Goal: Task Accomplishment & Management: Manage account settings

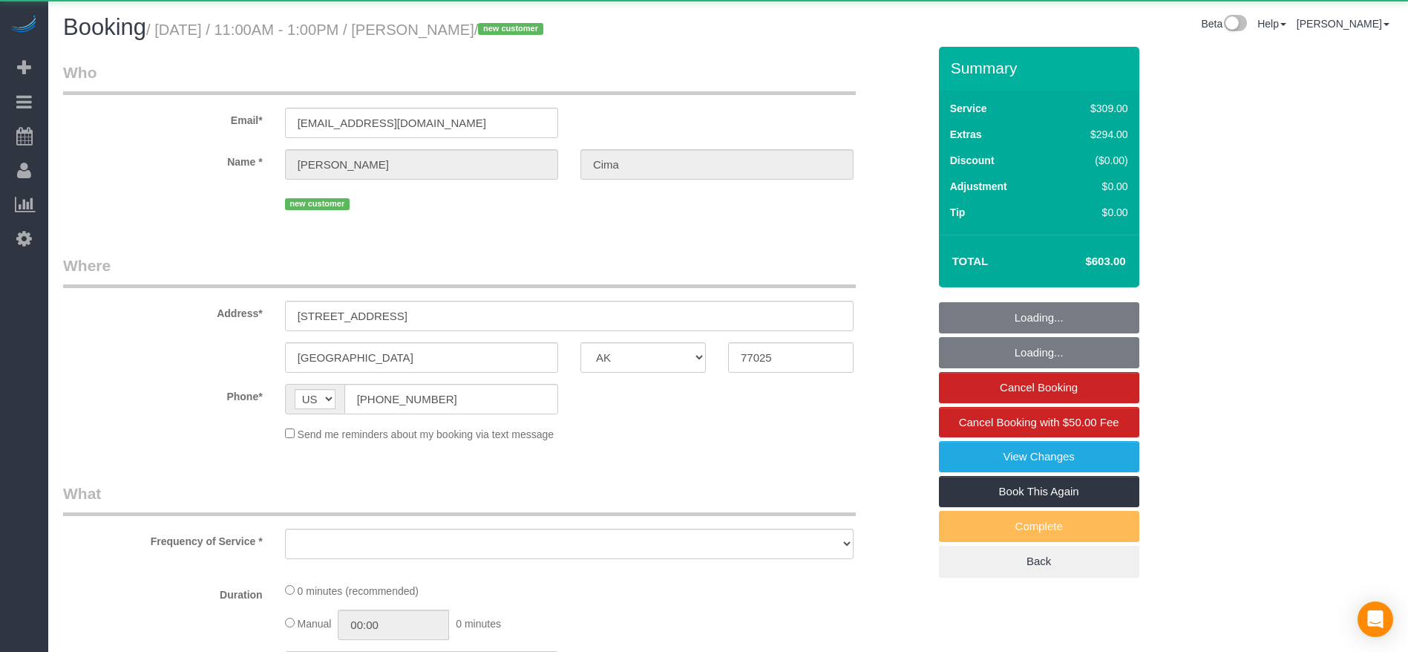
select select "[GEOGRAPHIC_DATA]"
select select "object:1009"
select select "string:fspay-cfc8e615-e591-496a-8454-b24635c8d78d"
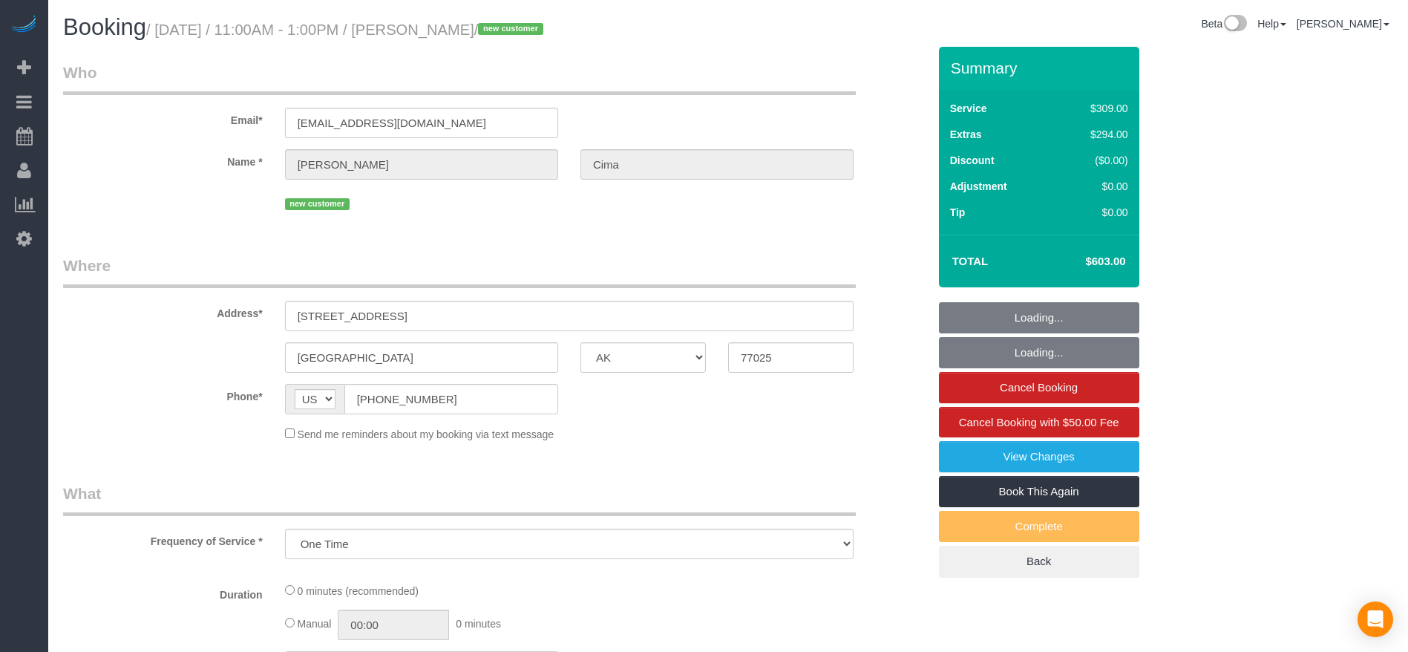
select select "object:1035"
select select "3"
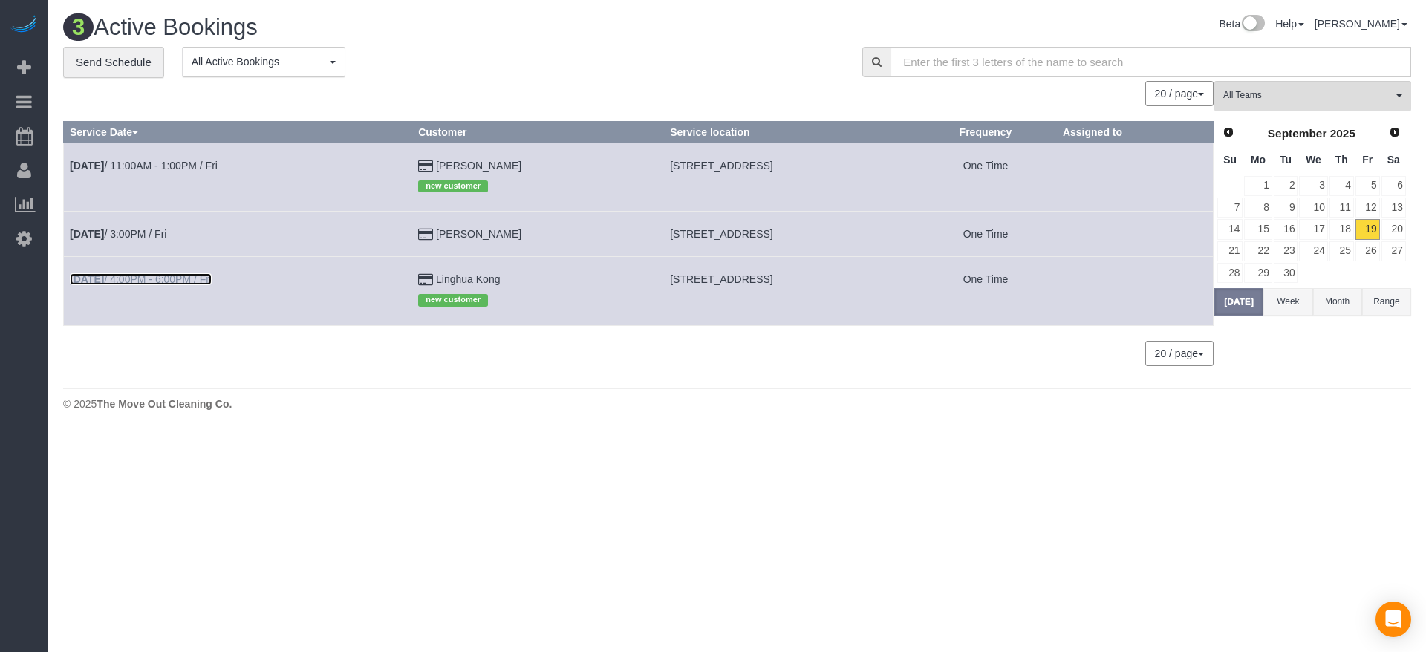
click at [157, 278] on link "[DATE] 4:00PM - 6:00PM / Fri" at bounding box center [141, 279] width 142 height 12
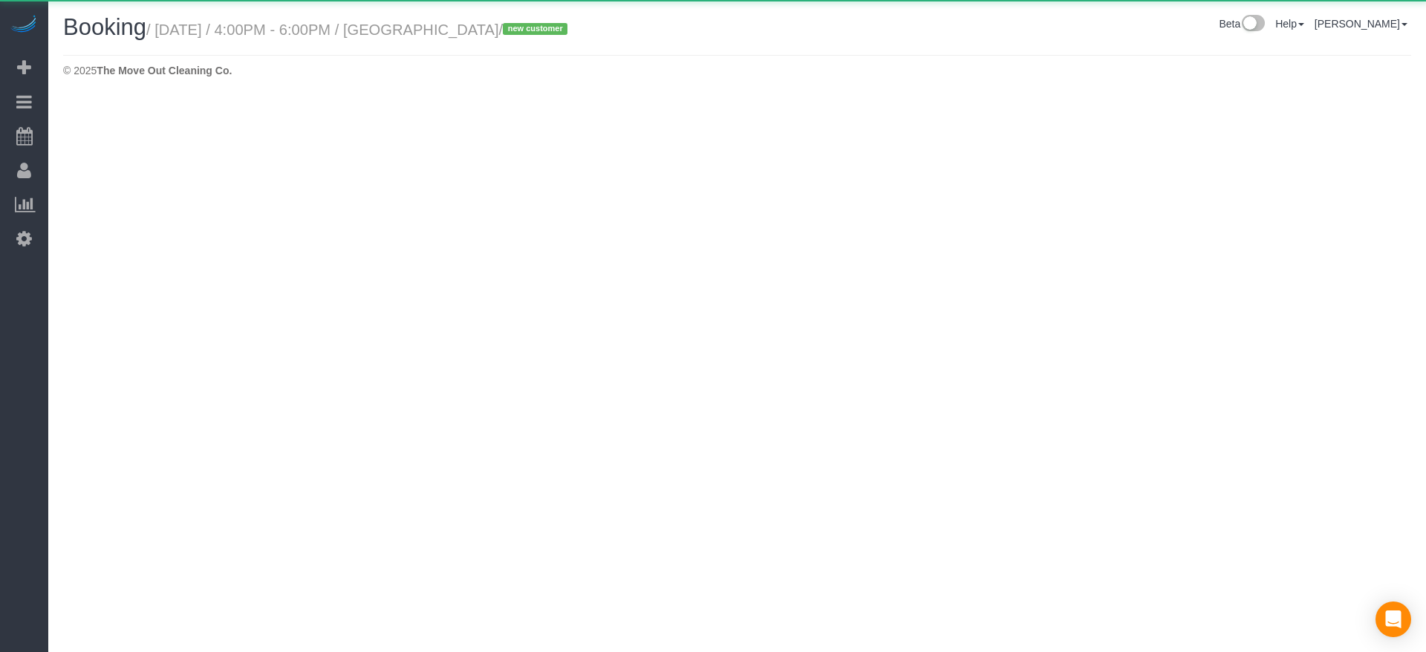
select select "[GEOGRAPHIC_DATA]"
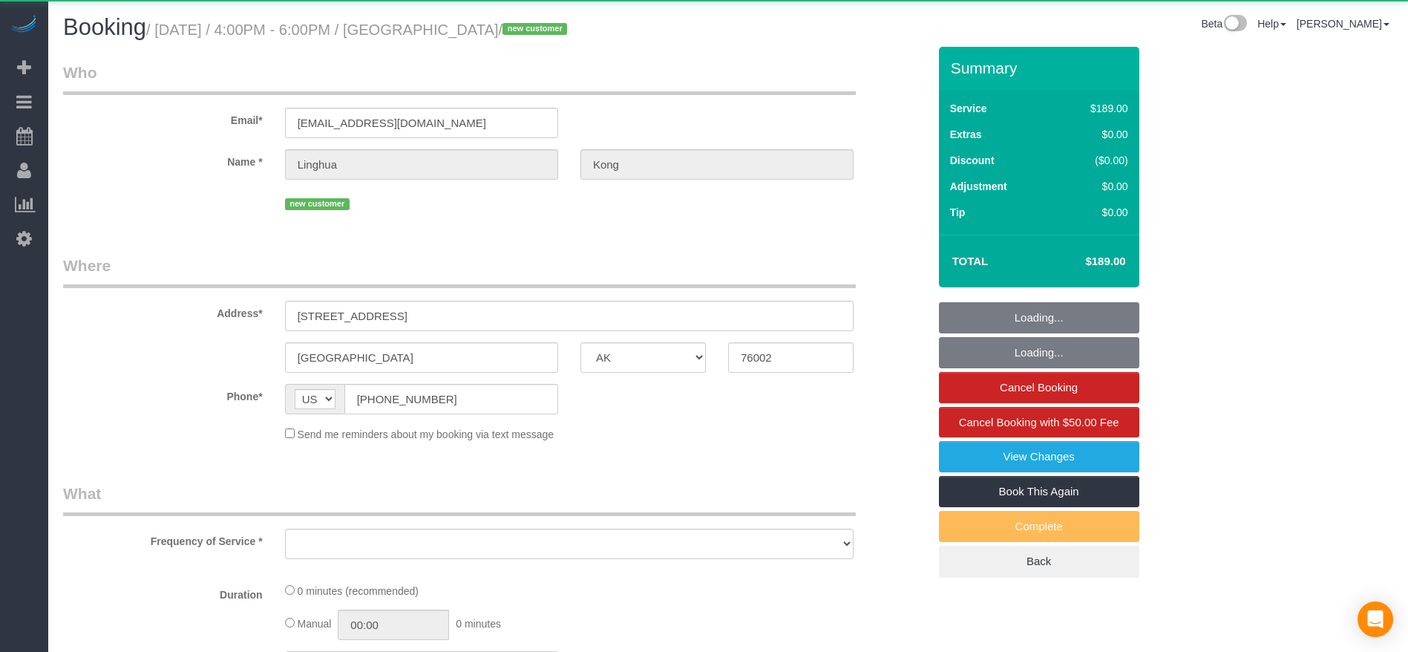
select select "object:1624"
select select "3"
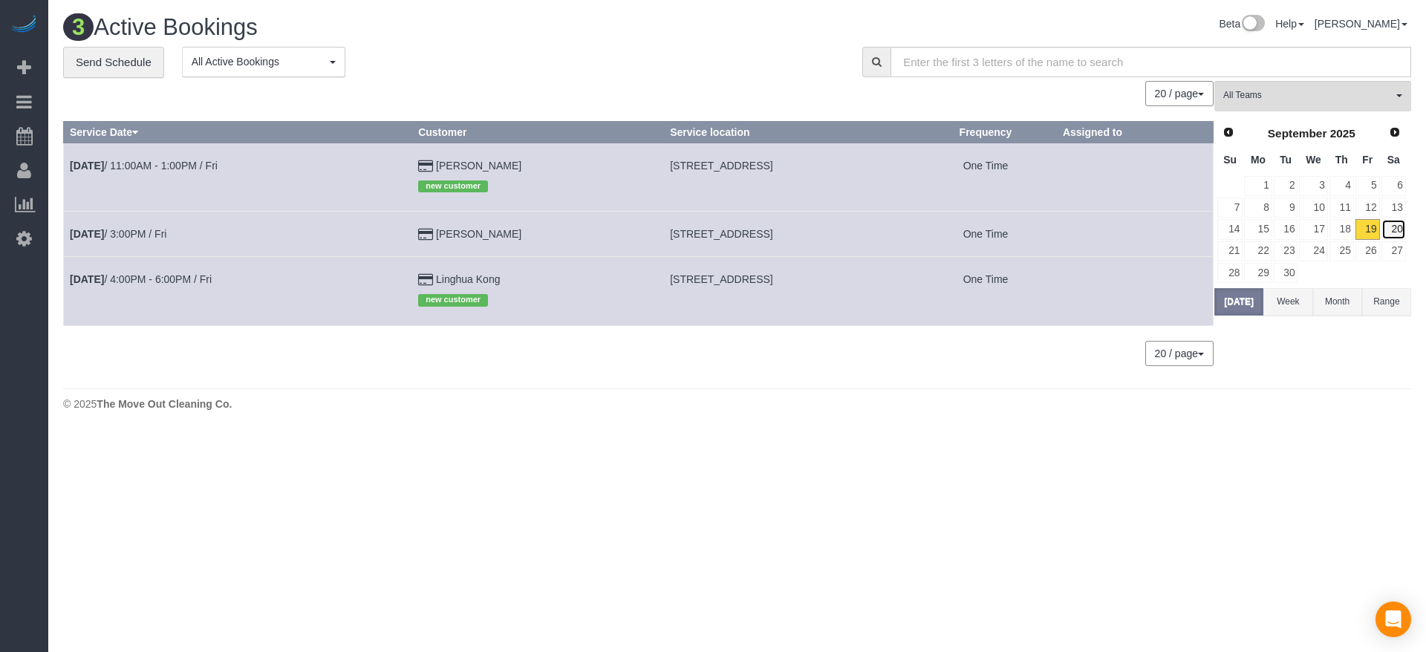
click at [1391, 229] on link "20" at bounding box center [1393, 229] width 25 height 20
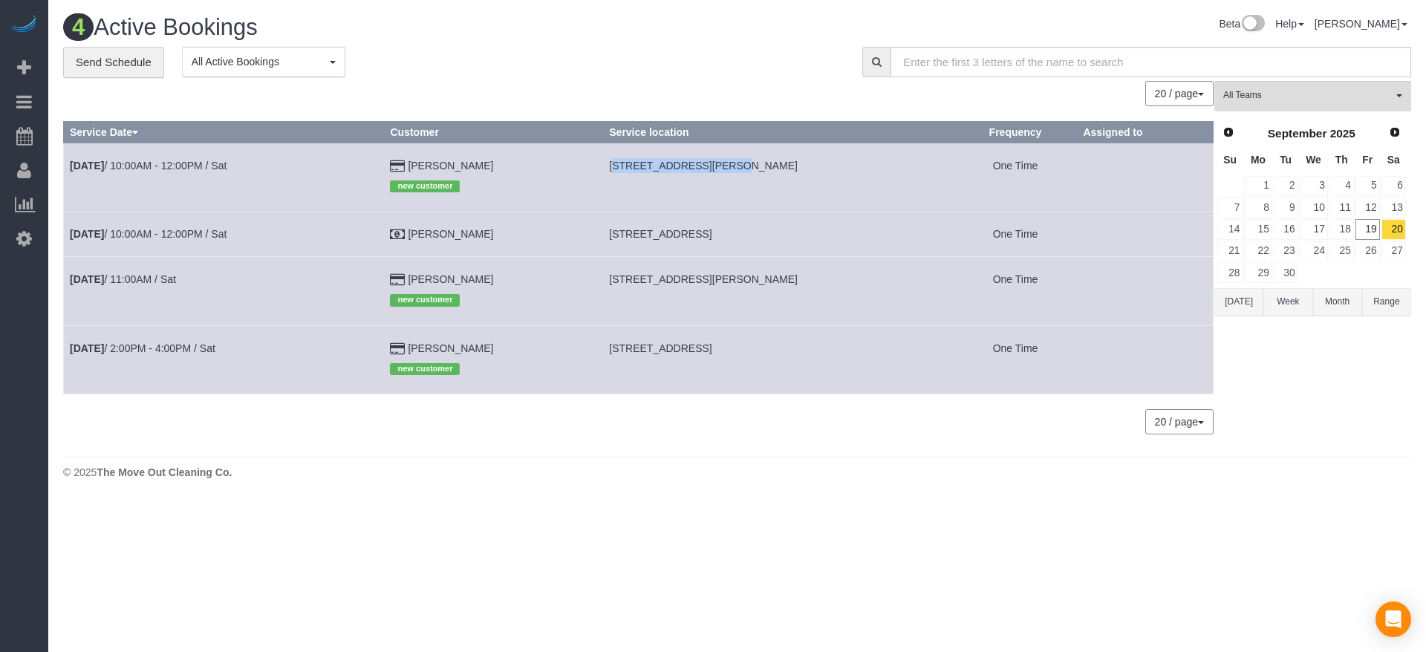
drag, startPoint x: 610, startPoint y: 165, endPoint x: 716, endPoint y: 169, distance: 107.0
click at [716, 169] on span "[STREET_ADDRESS][PERSON_NAME]" at bounding box center [703, 166] width 189 height 12
copy span "[STREET_ADDRESS][PERSON_NAME]"
drag, startPoint x: 608, startPoint y: 232, endPoint x: 707, endPoint y: 238, distance: 98.9
click at [707, 238] on td "[STREET_ADDRESS]" at bounding box center [778, 234] width 350 height 45
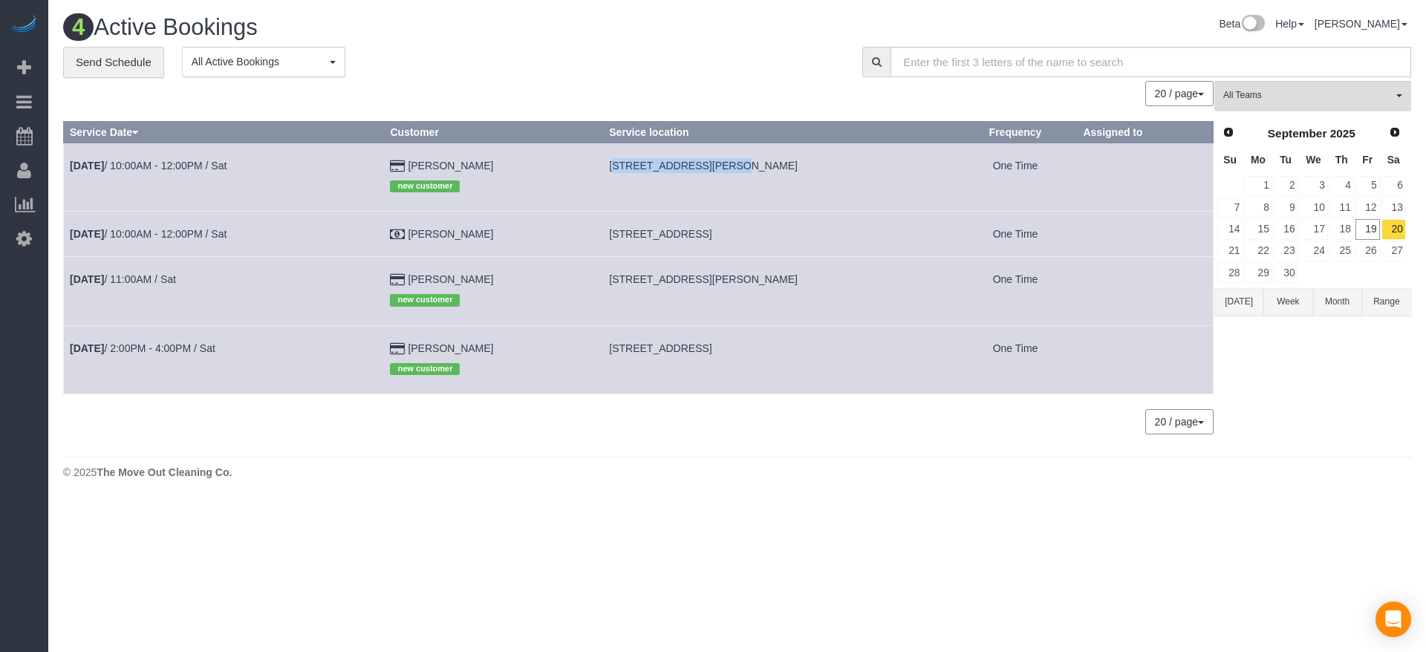
copy span "[STREET_ADDRESS]"
drag, startPoint x: 610, startPoint y: 279, endPoint x: 728, endPoint y: 283, distance: 118.9
click at [728, 283] on span "[STREET_ADDRESS][PERSON_NAME]" at bounding box center [703, 279] width 189 height 12
copy span "[STREET_ADDRESS][PERSON_NAME]"
drag, startPoint x: 608, startPoint y: 351, endPoint x: 719, endPoint y: 348, distance: 111.4
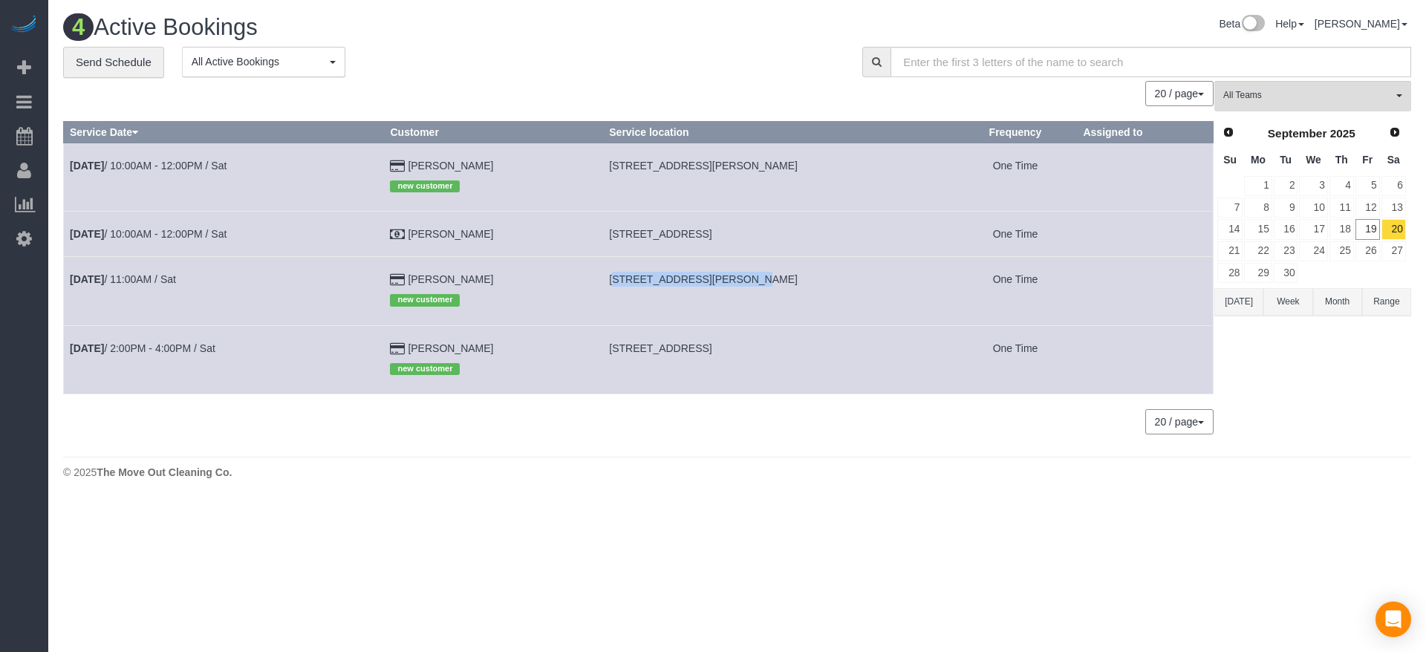
click at [719, 348] on td "[STREET_ADDRESS]" at bounding box center [778, 359] width 350 height 68
copy span "[STREET_ADDRESS],"
click at [1228, 250] on link "21" at bounding box center [1229, 251] width 25 height 20
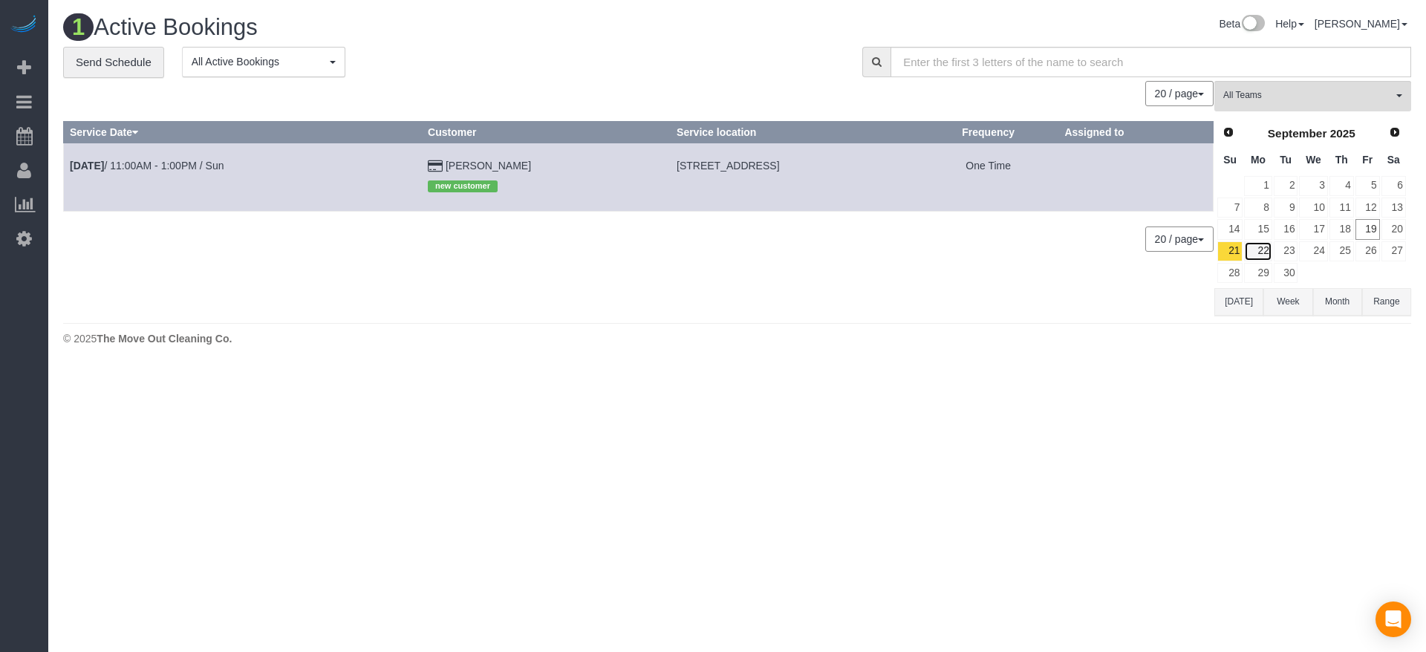
click at [1259, 252] on link "22" at bounding box center [1257, 251] width 27 height 20
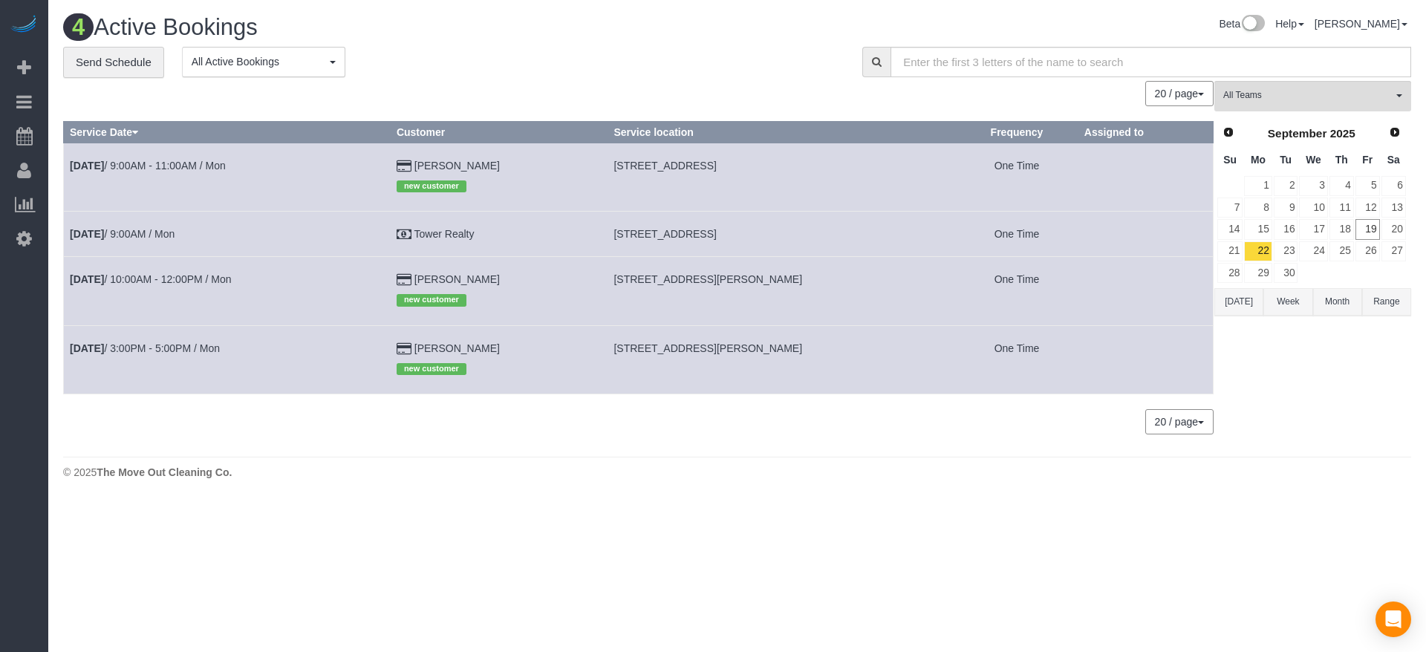
drag, startPoint x: 625, startPoint y: 167, endPoint x: 716, endPoint y: 165, distance: 91.3
click at [716, 165] on td "[STREET_ADDRESS]" at bounding box center [781, 177] width 348 height 68
copy span "[STREET_ADDRESS]"
drag, startPoint x: 627, startPoint y: 232, endPoint x: 745, endPoint y: 240, distance: 119.0
click at [745, 240] on td "[STREET_ADDRESS]" at bounding box center [781, 234] width 348 height 45
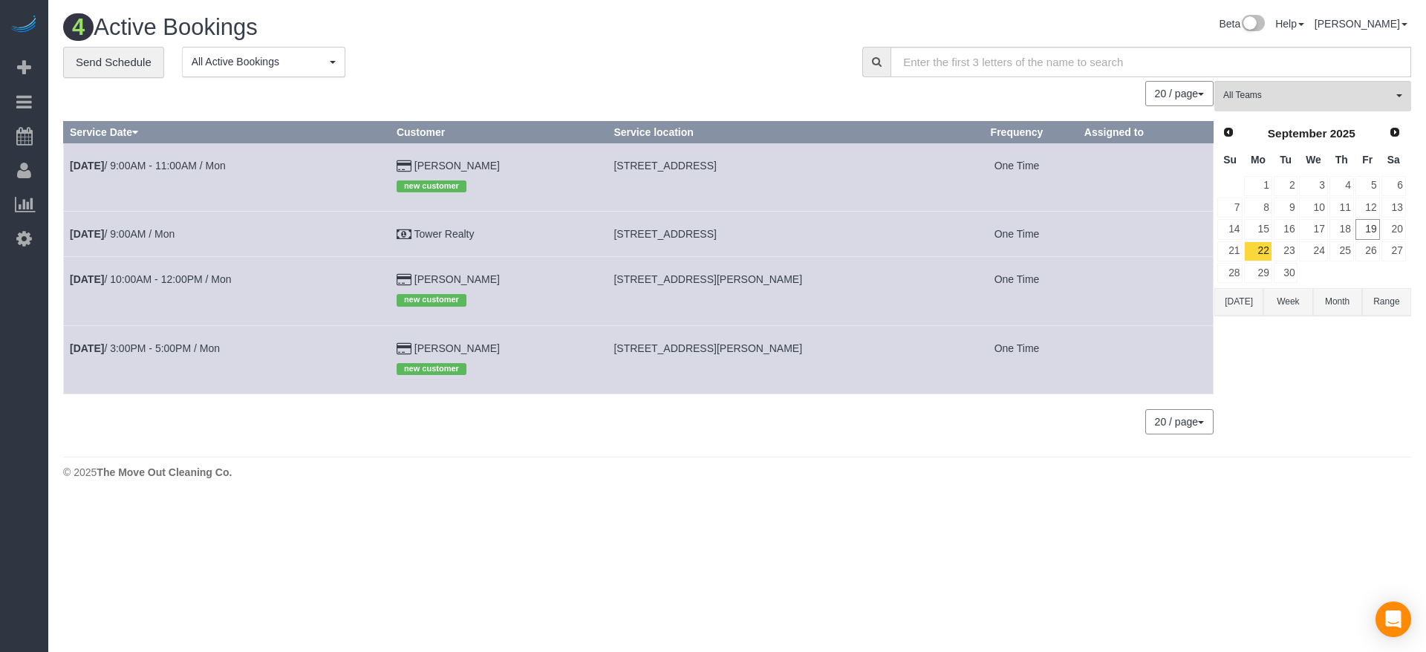
copy span "2320 Gracy Farms #927,"
drag, startPoint x: 628, startPoint y: 279, endPoint x: 728, endPoint y: 283, distance: 99.6
click at [728, 283] on td "[STREET_ADDRESS][PERSON_NAME]" at bounding box center [781, 291] width 348 height 68
copy span "[STREET_ADDRESS],"
drag, startPoint x: 629, startPoint y: 347, endPoint x: 696, endPoint y: 350, distance: 66.9
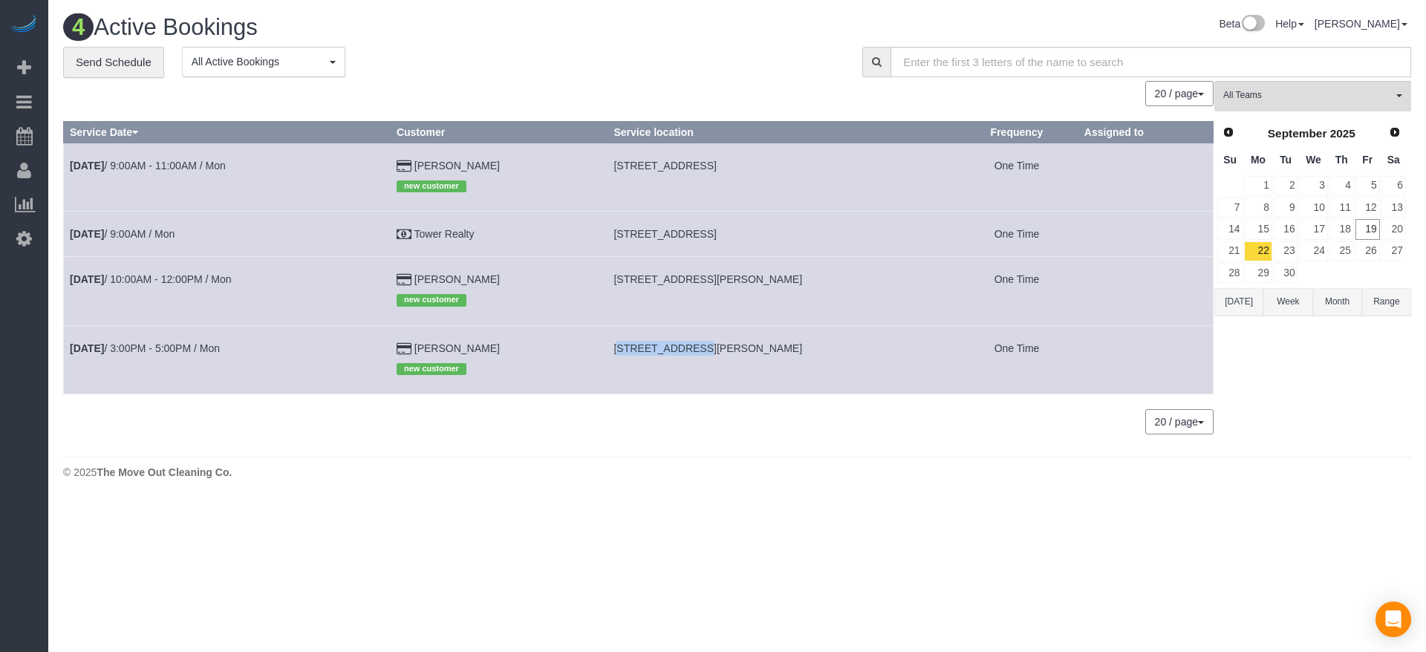
click at [696, 350] on td "[STREET_ADDRESS][PERSON_NAME]" at bounding box center [781, 359] width 348 height 68
copy span "[STREET_ADDRESS][PERSON_NAME]"
click at [1244, 295] on button "[DATE]" at bounding box center [1238, 301] width 49 height 27
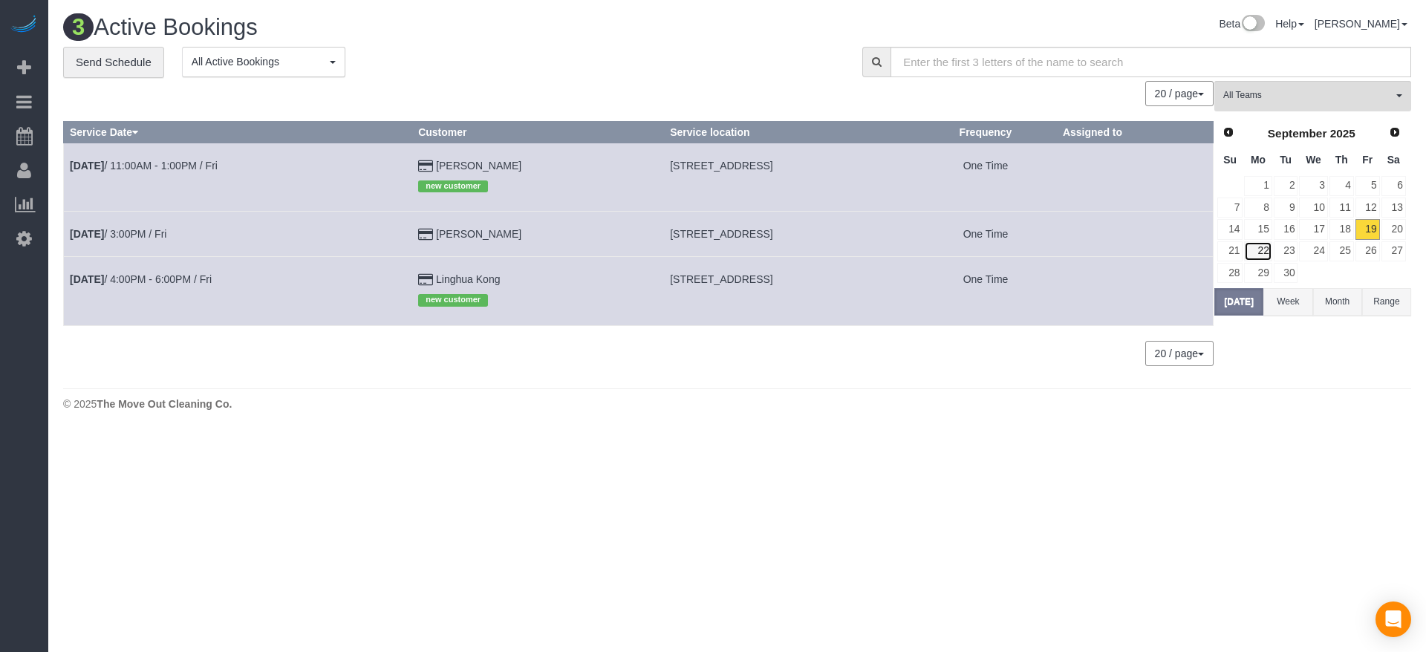
click at [1257, 252] on link "22" at bounding box center [1257, 251] width 27 height 20
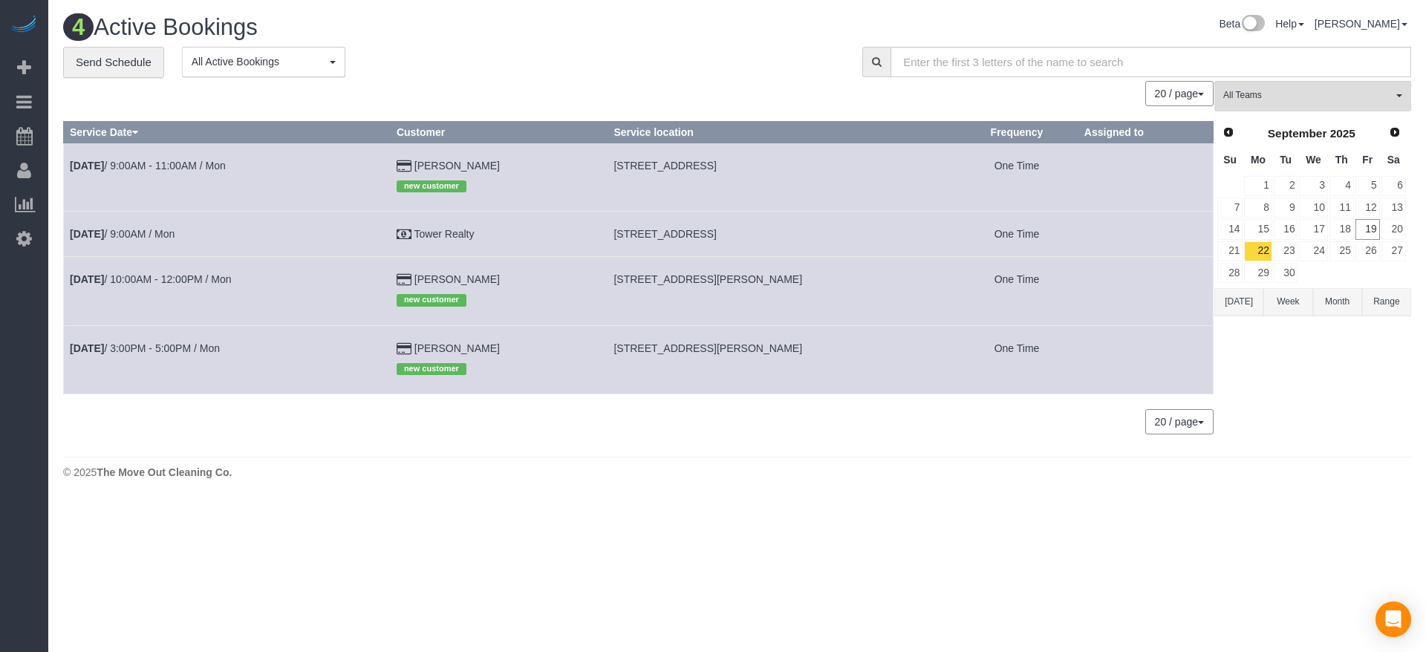
drag, startPoint x: 631, startPoint y: 162, endPoint x: 855, endPoint y: 166, distance: 223.5
click at [855, 166] on td "[STREET_ADDRESS]" at bounding box center [781, 177] width 348 height 68
copy span "[STREET_ADDRESS]"
click at [210, 162] on link "[DATE] 9:00AM - 11:00AM / Mon" at bounding box center [148, 166] width 156 height 12
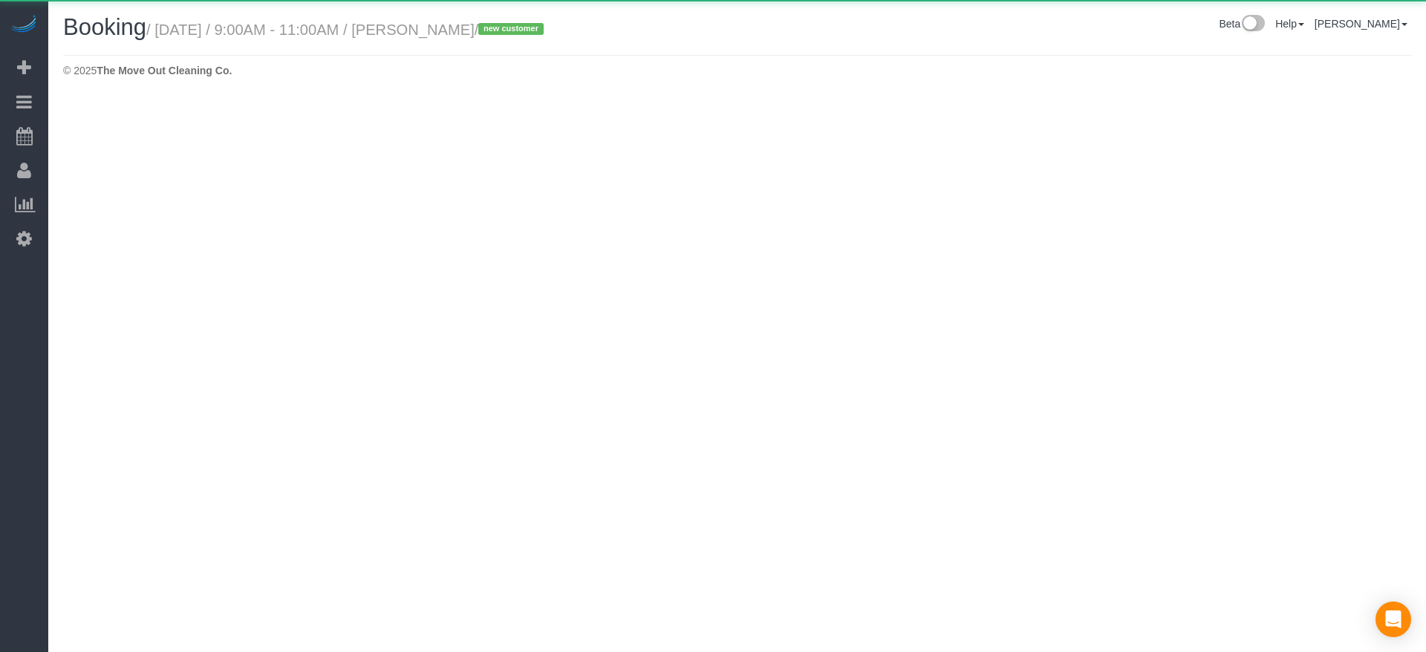
select select "[GEOGRAPHIC_DATA]"
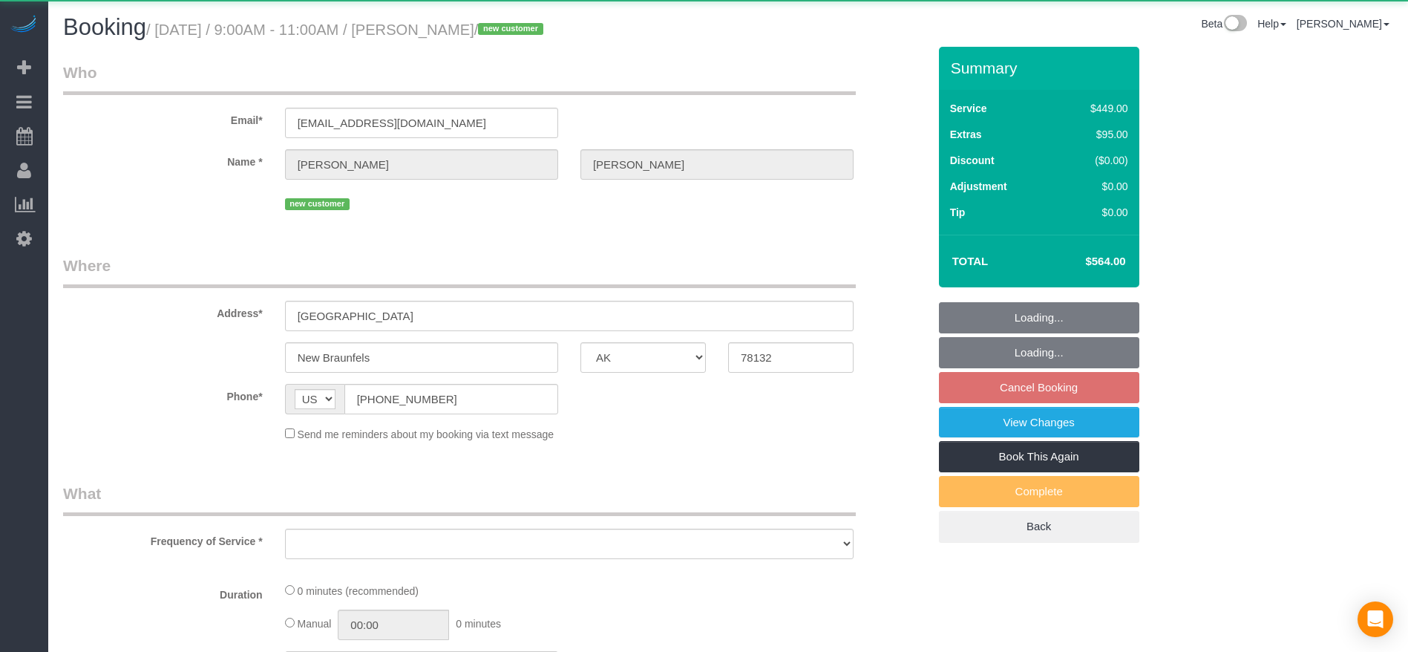
select select "object:2268"
select select "string:fspay-66c429cd-4569-4b86-95c7-6442635187b6"
select select "3"
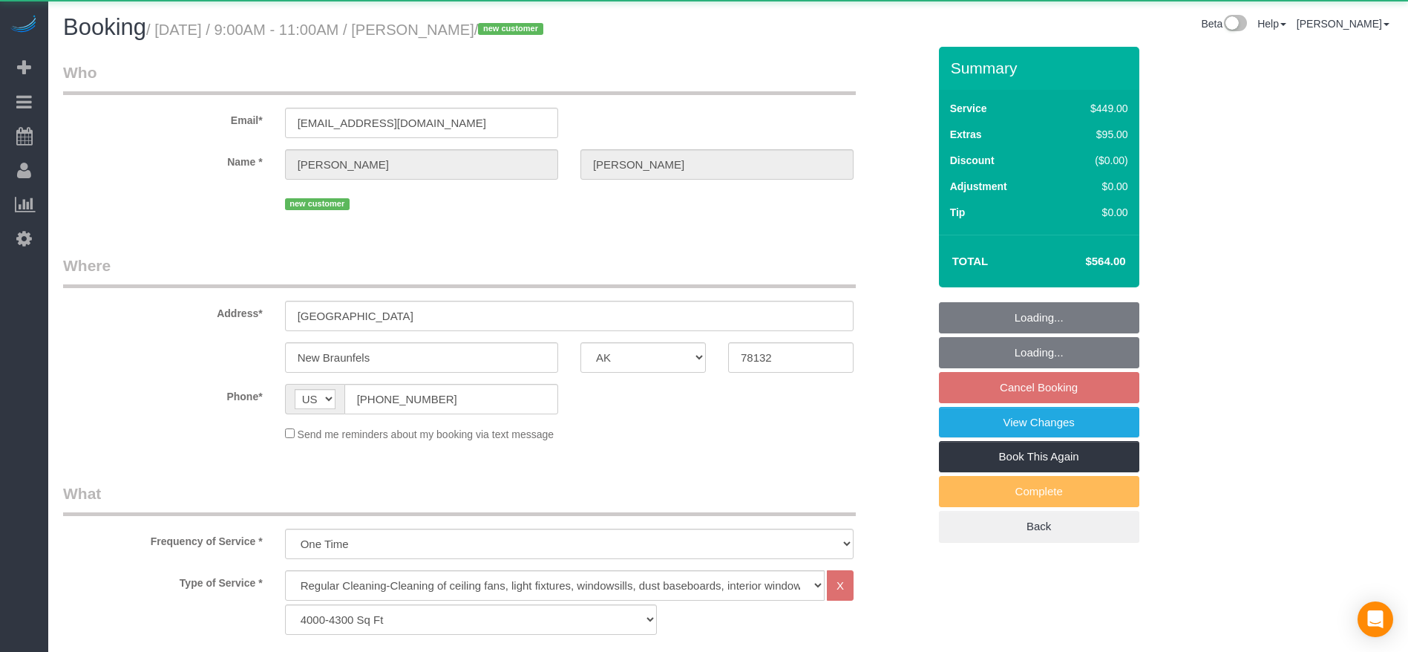
select select "object:2341"
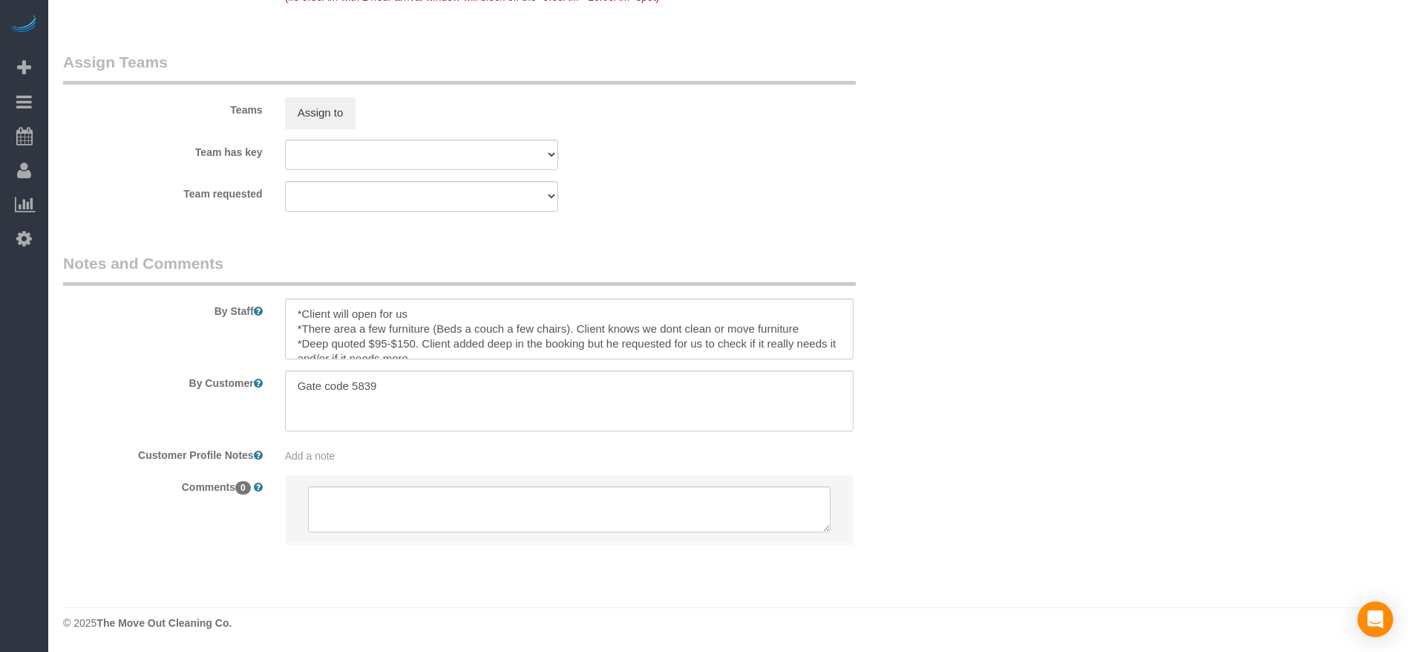
scroll to position [15, 0]
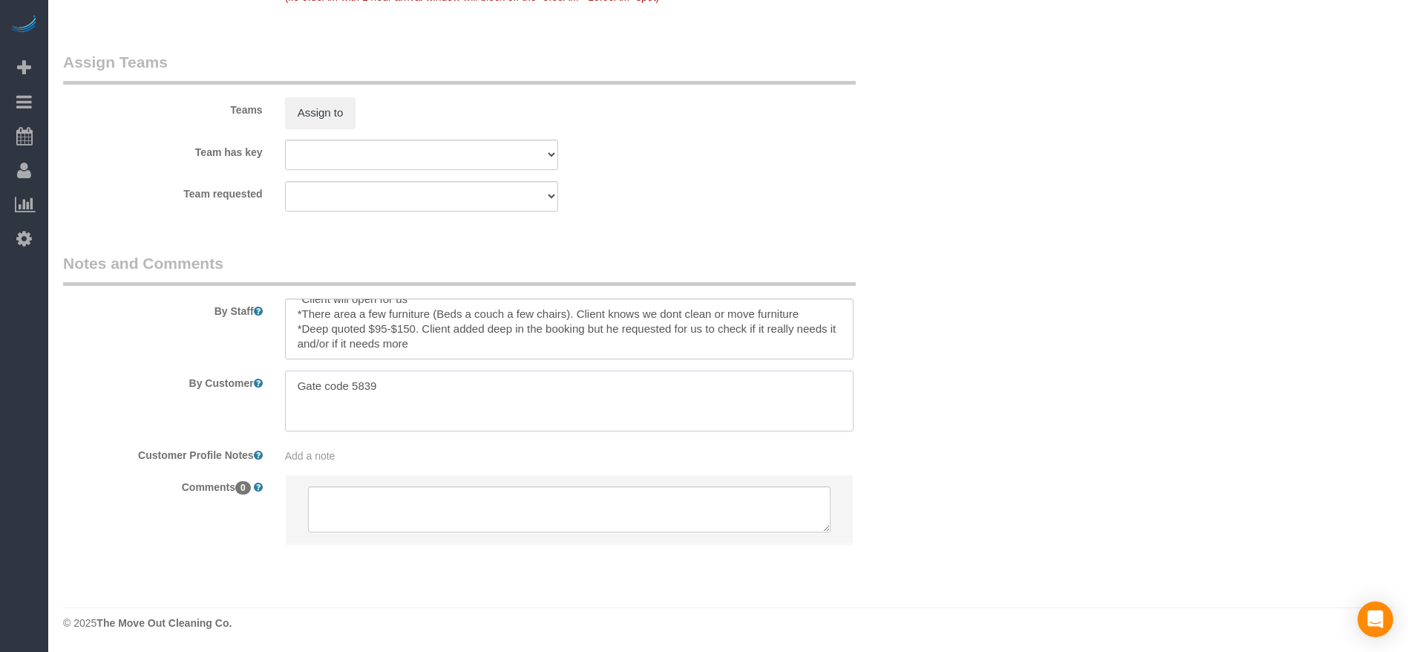
drag, startPoint x: 293, startPoint y: 387, endPoint x: 394, endPoint y: 391, distance: 100.3
click at [394, 391] on textarea at bounding box center [569, 400] width 569 height 61
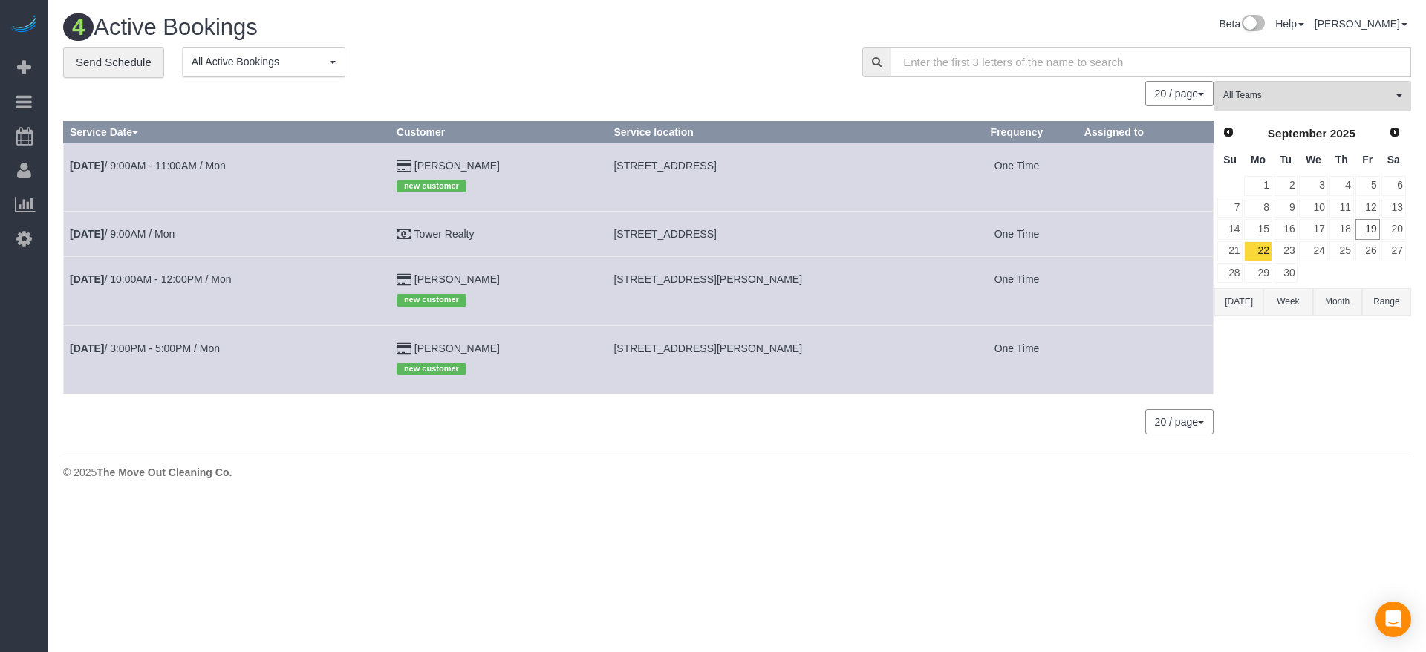
drag, startPoint x: 631, startPoint y: 278, endPoint x: 823, endPoint y: 279, distance: 192.3
click at [823, 279] on td "[STREET_ADDRESS][PERSON_NAME]" at bounding box center [781, 291] width 348 height 68
copy span "[STREET_ADDRESS][PERSON_NAME]"
click at [209, 281] on link "[DATE] 10:00AM - 12:00PM / Mon" at bounding box center [151, 279] width 162 height 12
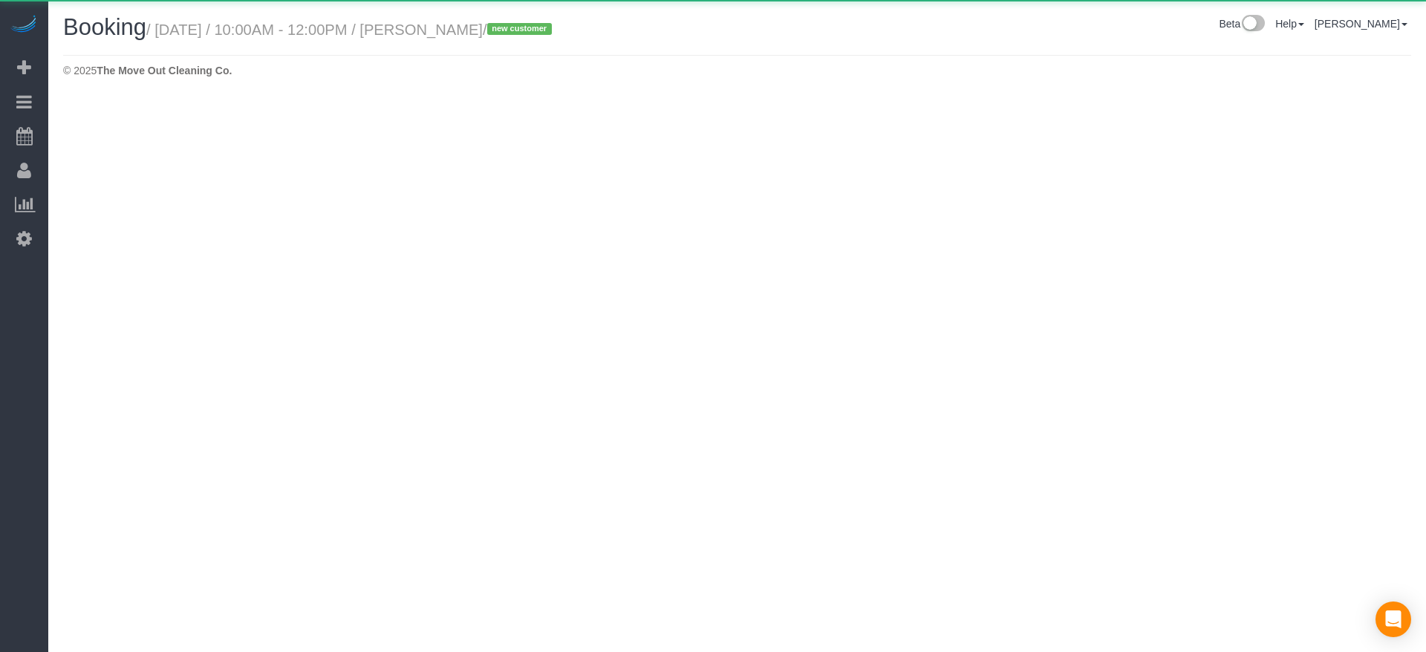
select select "[GEOGRAPHIC_DATA]"
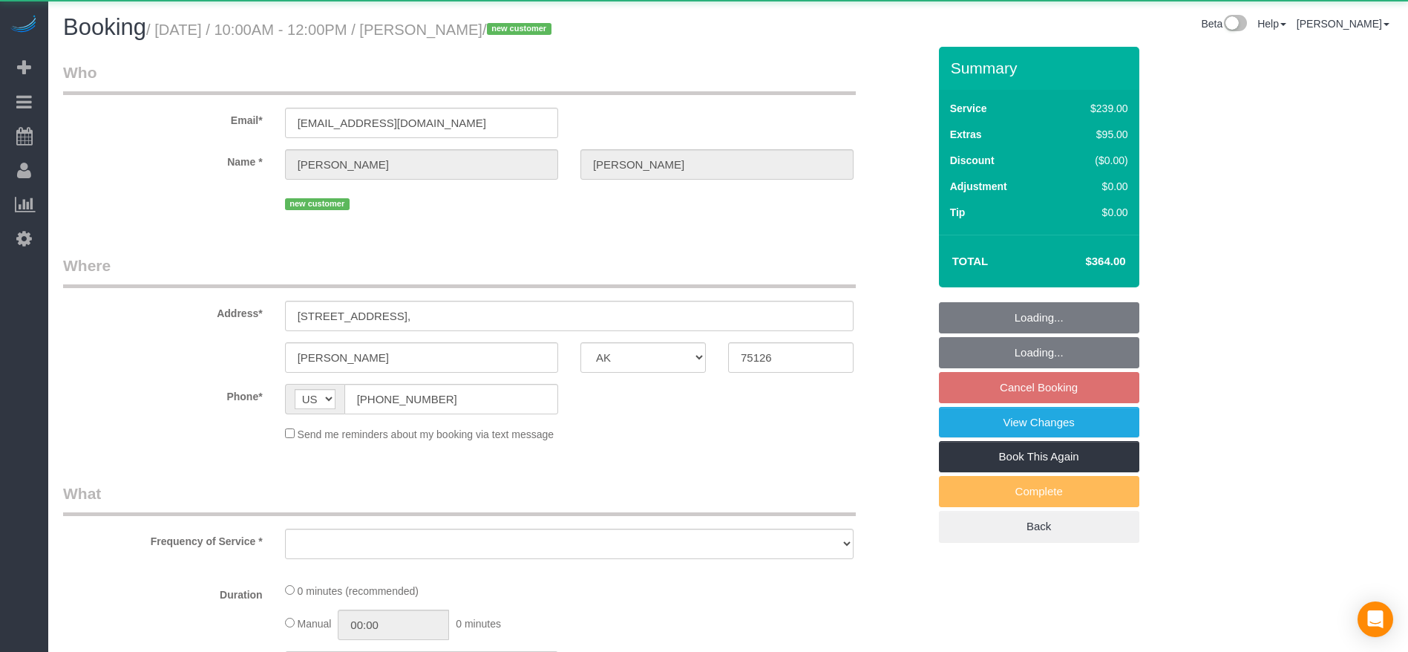
select select "object:2876"
select select "string:fspay-b77e9b5b-1b4e-498d-b0af-d9114ff07cd5"
select select "3"
select select "spot69"
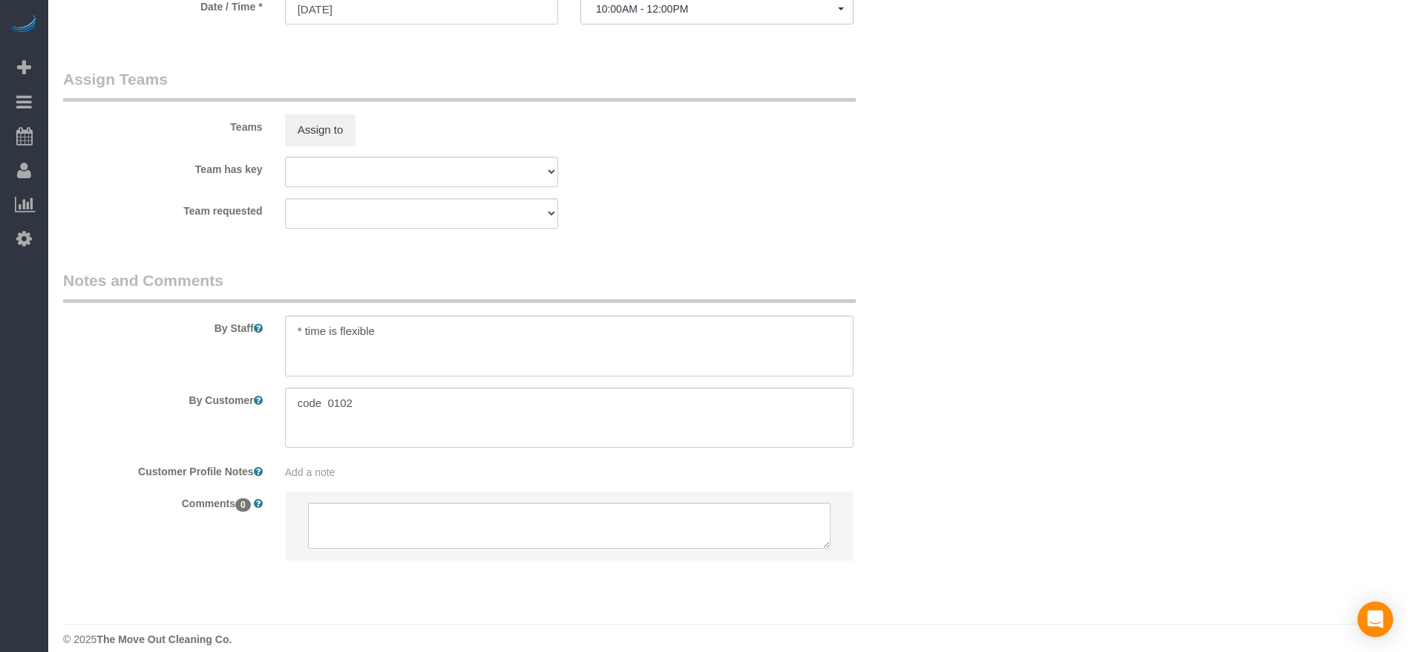
scroll to position [1457, 0]
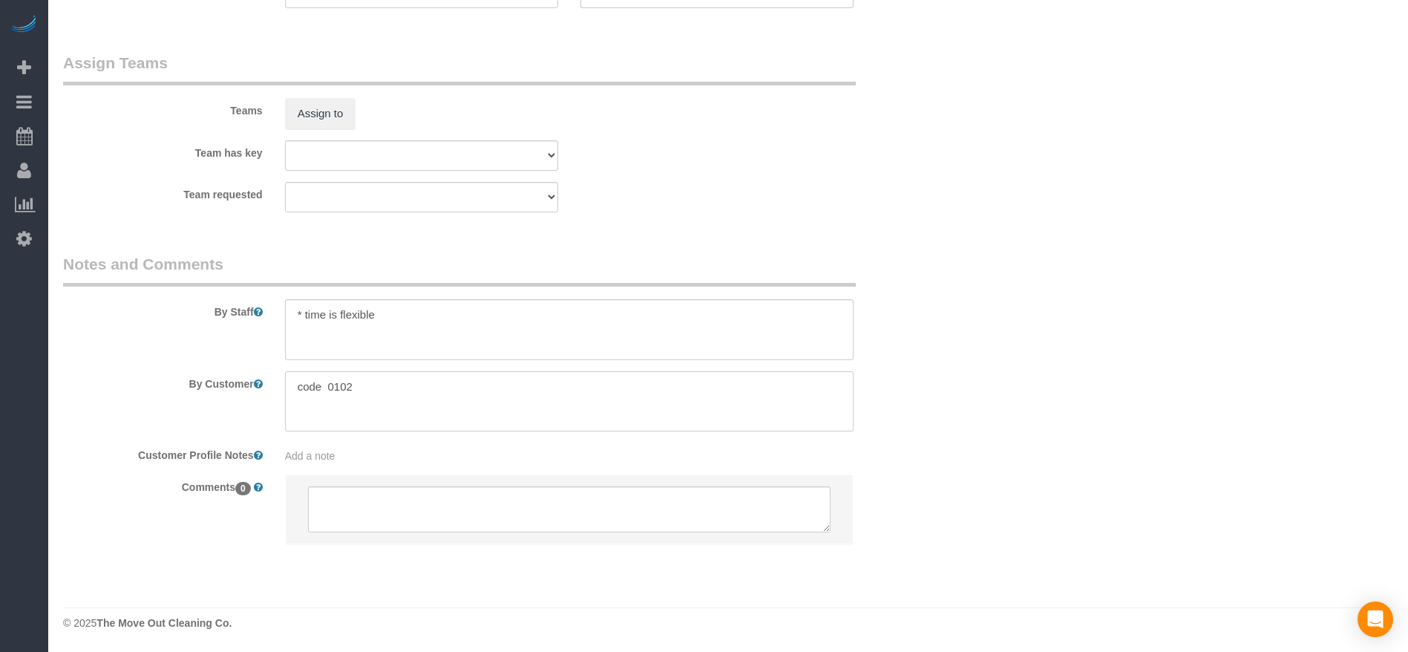
drag, startPoint x: 298, startPoint y: 386, endPoint x: 404, endPoint y: 384, distance: 106.2
click at [404, 384] on textarea at bounding box center [569, 401] width 569 height 61
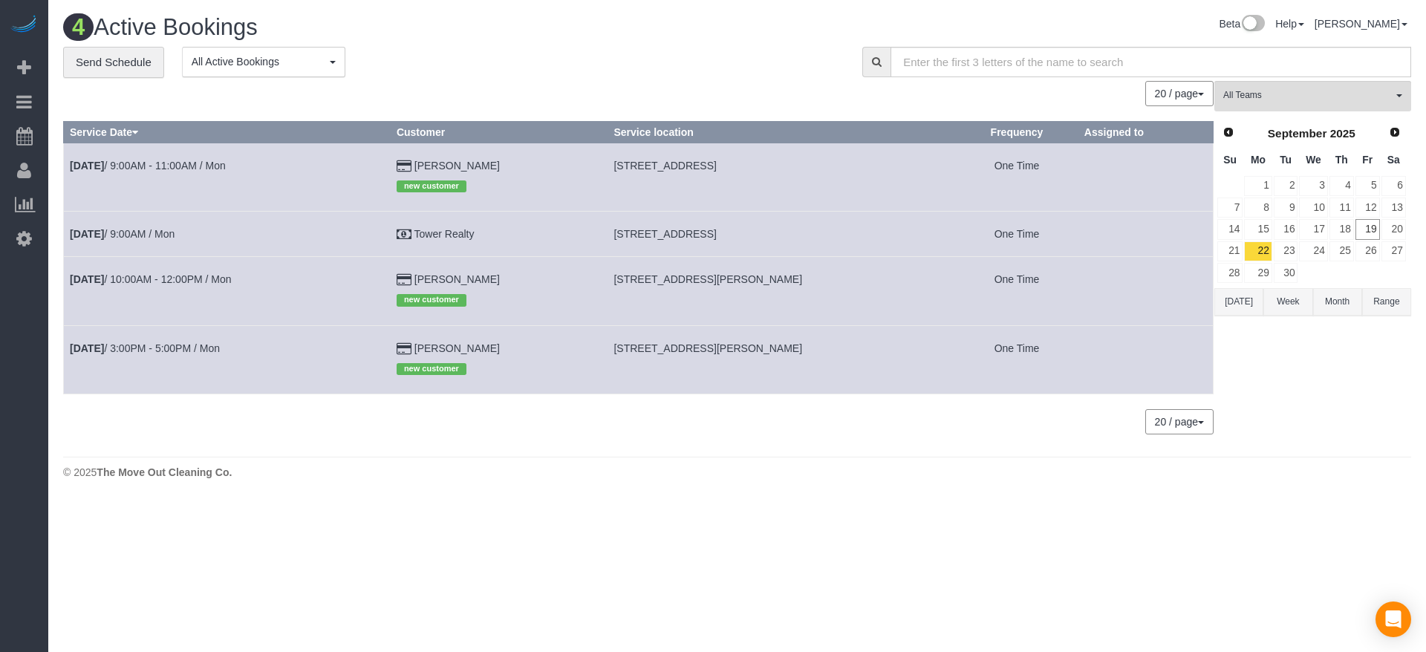
drag, startPoint x: 630, startPoint y: 345, endPoint x: 774, endPoint y: 355, distance: 144.4
click at [774, 355] on td "[STREET_ADDRESS][PERSON_NAME]" at bounding box center [781, 359] width 348 height 68
click at [146, 349] on link "[DATE] 3:00PM - 5:00PM / Mon" at bounding box center [145, 348] width 150 height 12
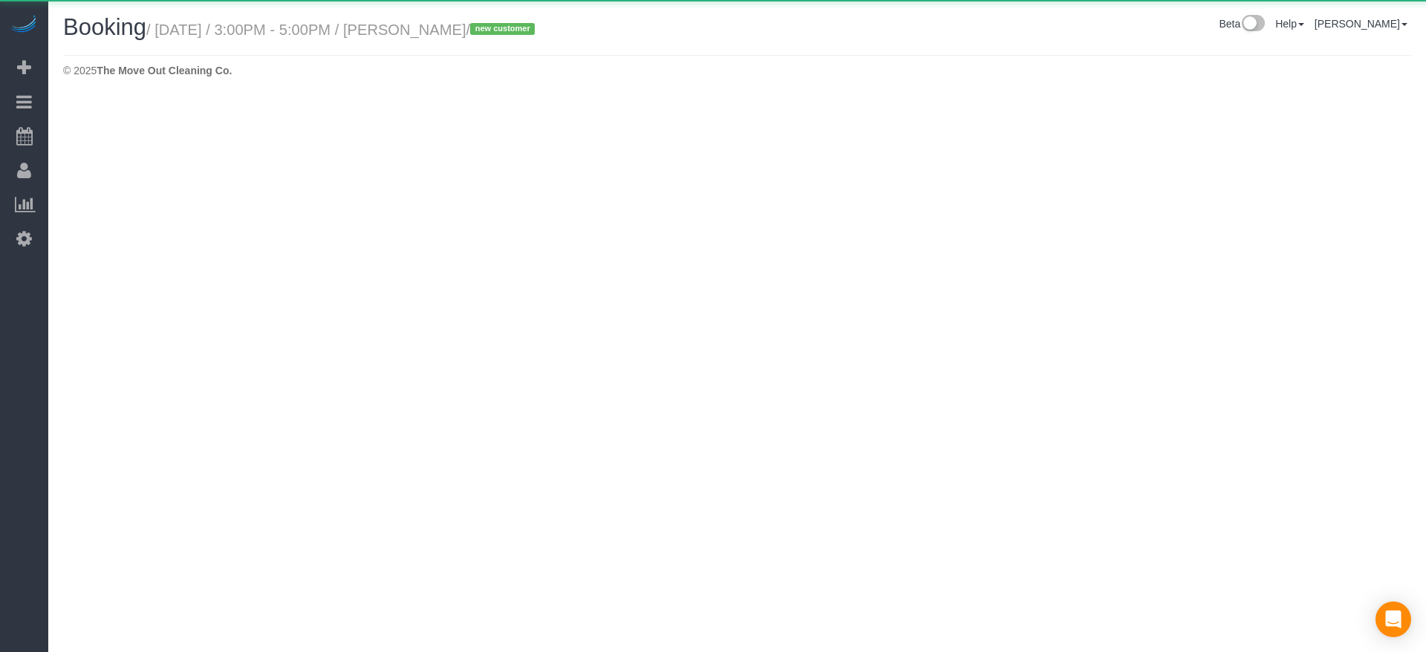
select select "[GEOGRAPHIC_DATA]"
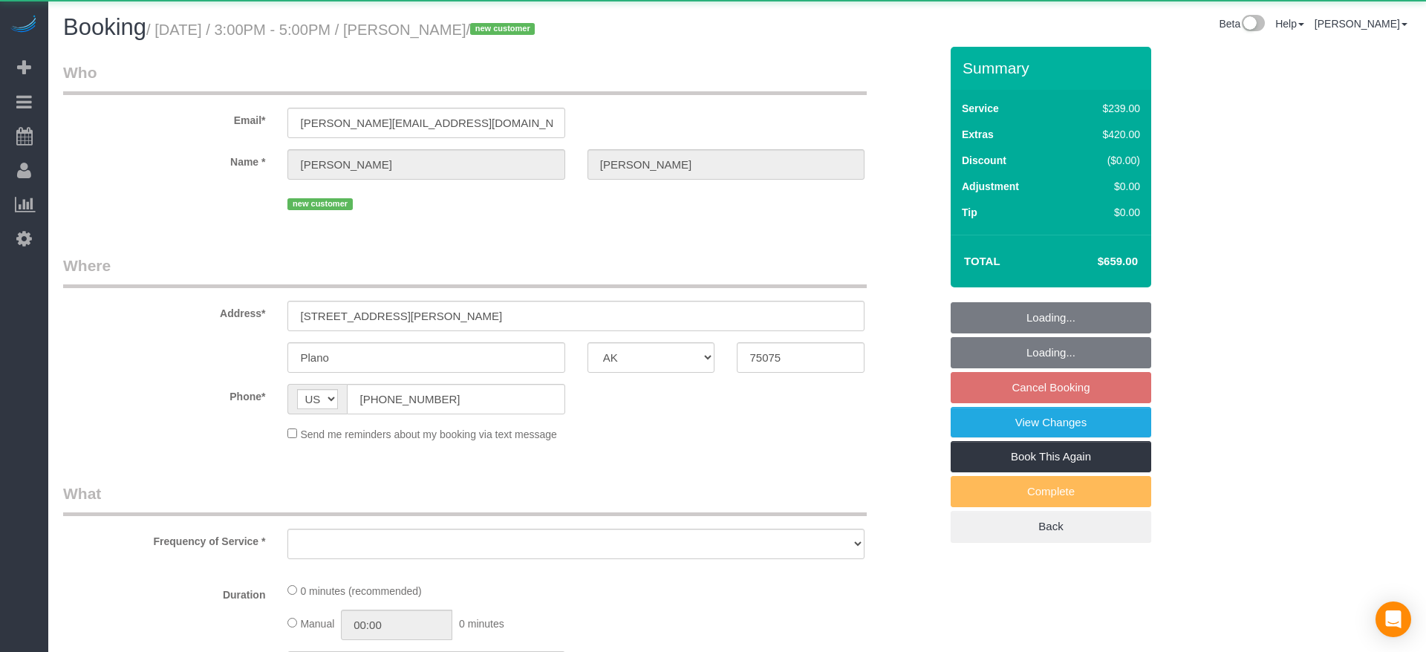
select select "3"
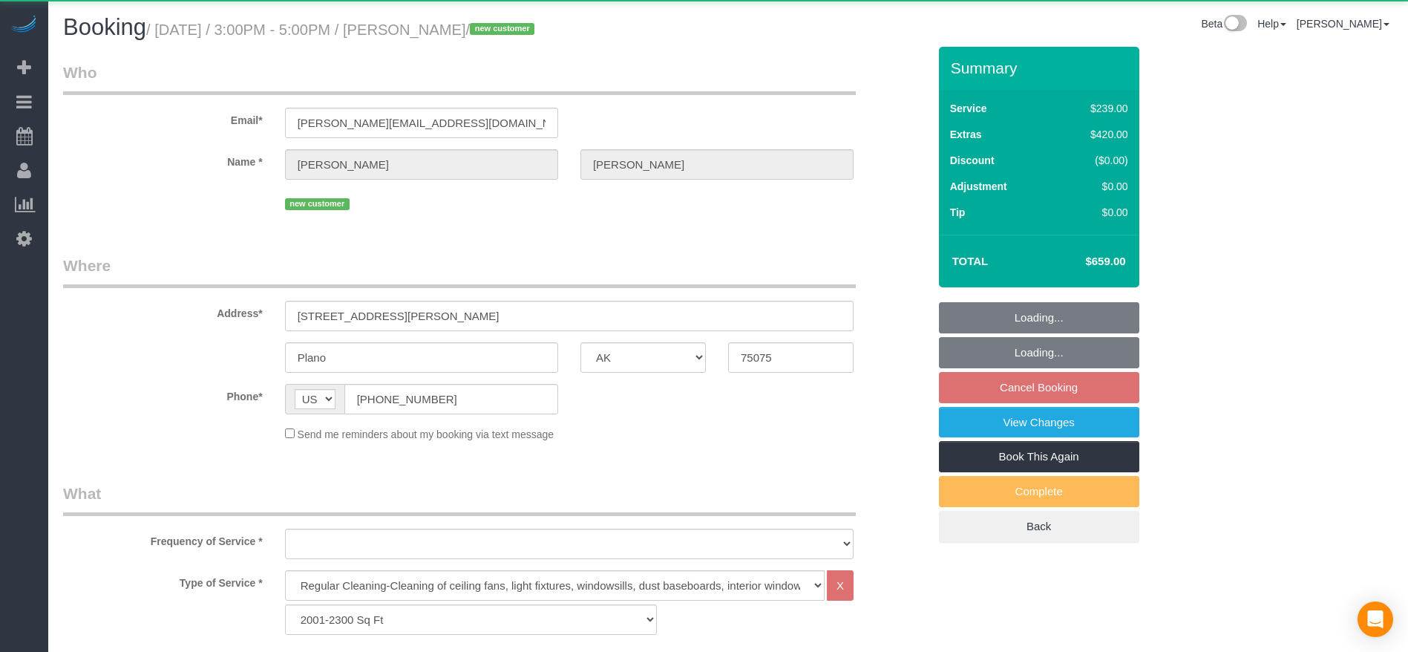
select select "object:3409"
select select "spot97"
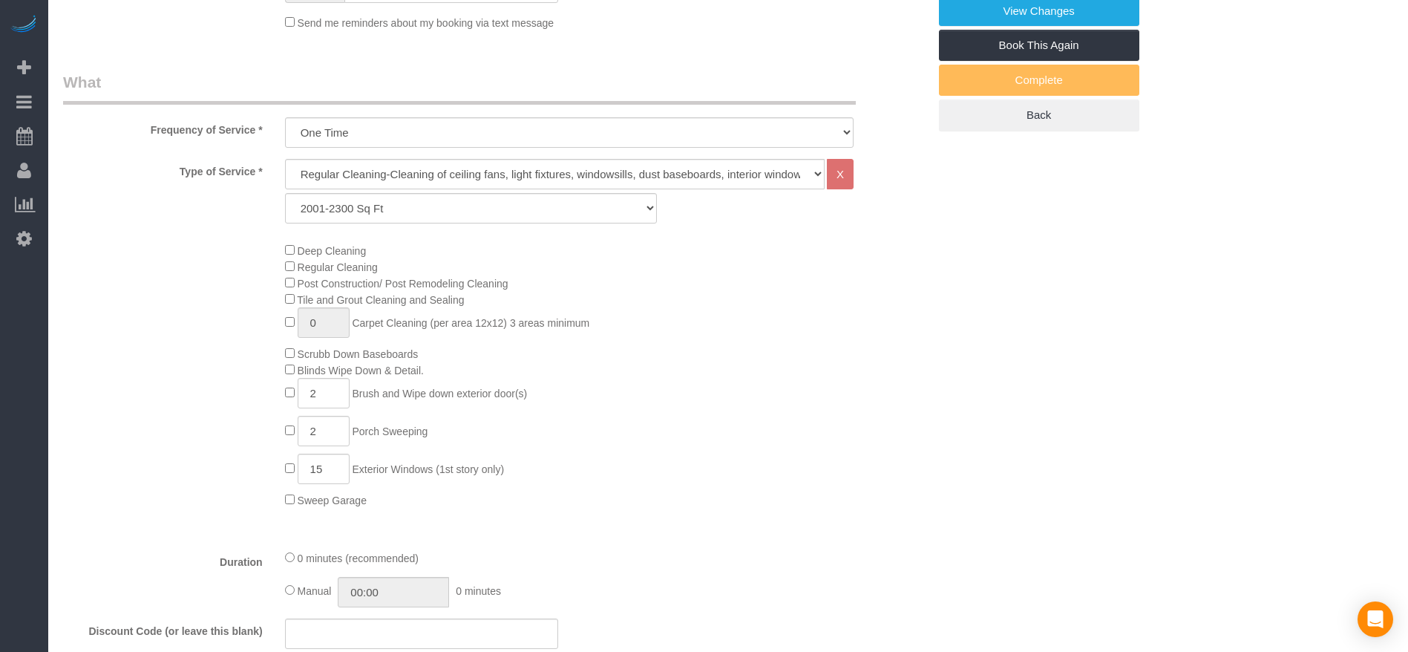
scroll to position [445, 0]
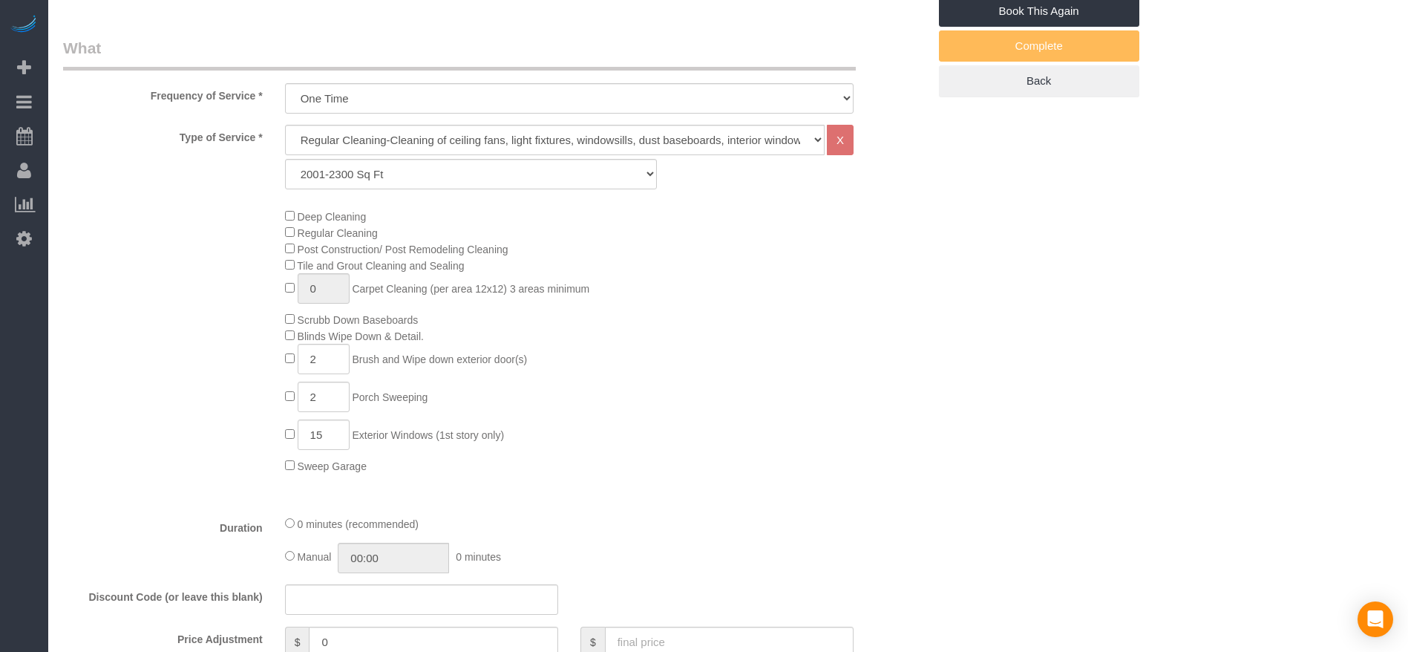
drag, startPoint x: 521, startPoint y: 432, endPoint x: 352, endPoint y: 360, distance: 184.0
click at [352, 360] on div "Deep Cleaning Regular Cleaning Post Construction/ Post Remodeling Cleaning Tile…" at bounding box center [606, 341] width 665 height 266
click at [575, 359] on div "Deep Cleaning Regular Cleaning Post Construction/ Post Remodeling Cleaning Tile…" at bounding box center [606, 341] width 665 height 266
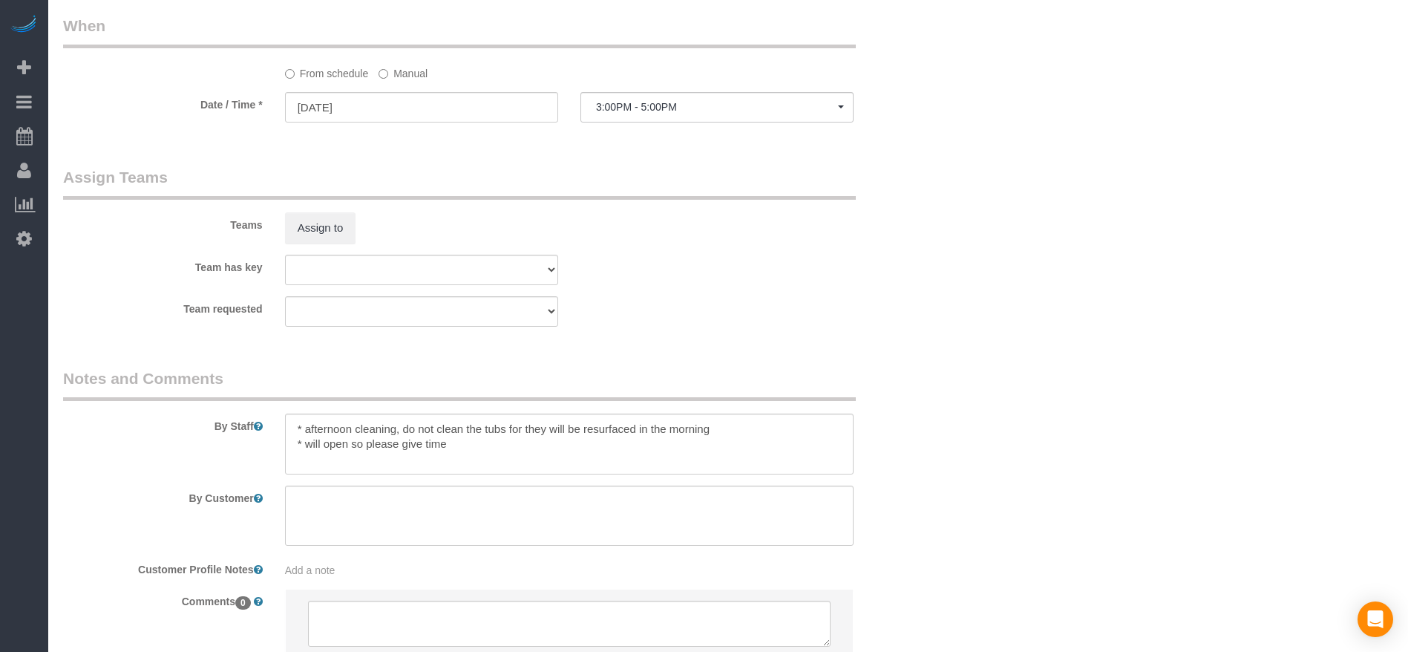
scroll to position [1448, 0]
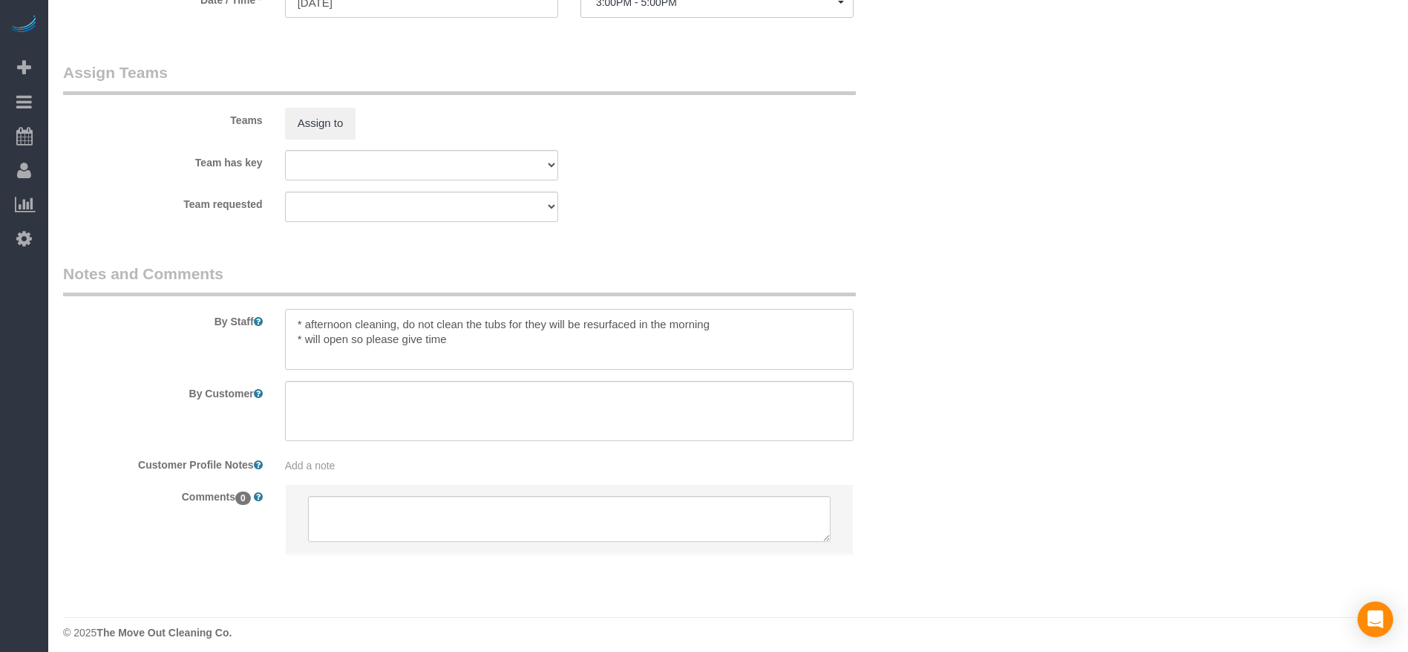
drag, startPoint x: 402, startPoint y: 321, endPoint x: 746, endPoint y: 327, distance: 344.6
click at [746, 327] on textarea at bounding box center [569, 339] width 569 height 61
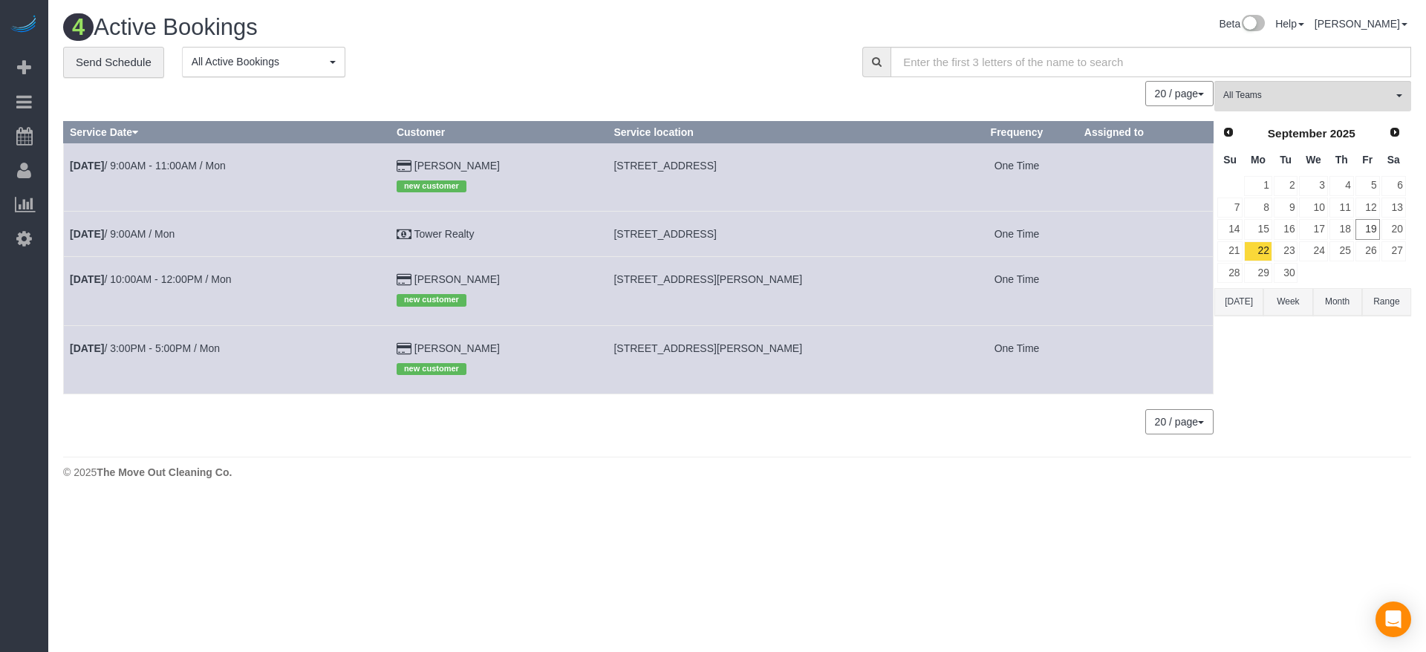
drag, startPoint x: 631, startPoint y: 235, endPoint x: 835, endPoint y: 237, distance: 204.2
click at [835, 237] on td "[STREET_ADDRESS]" at bounding box center [781, 234] width 348 height 45
click at [111, 226] on td "[DATE] 9:00AM / Mon" at bounding box center [227, 234] width 327 height 45
click at [104, 237] on b "[DATE]" at bounding box center [87, 234] width 34 height 12
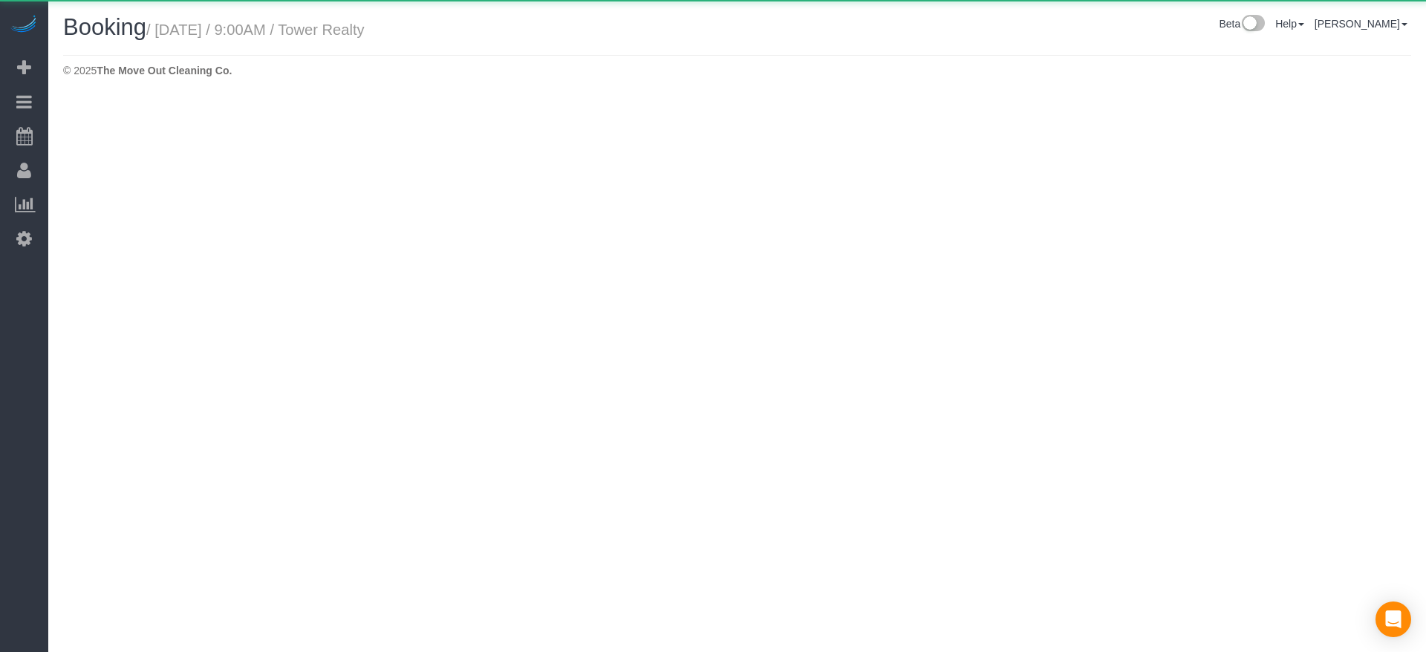
select select "[GEOGRAPHIC_DATA]"
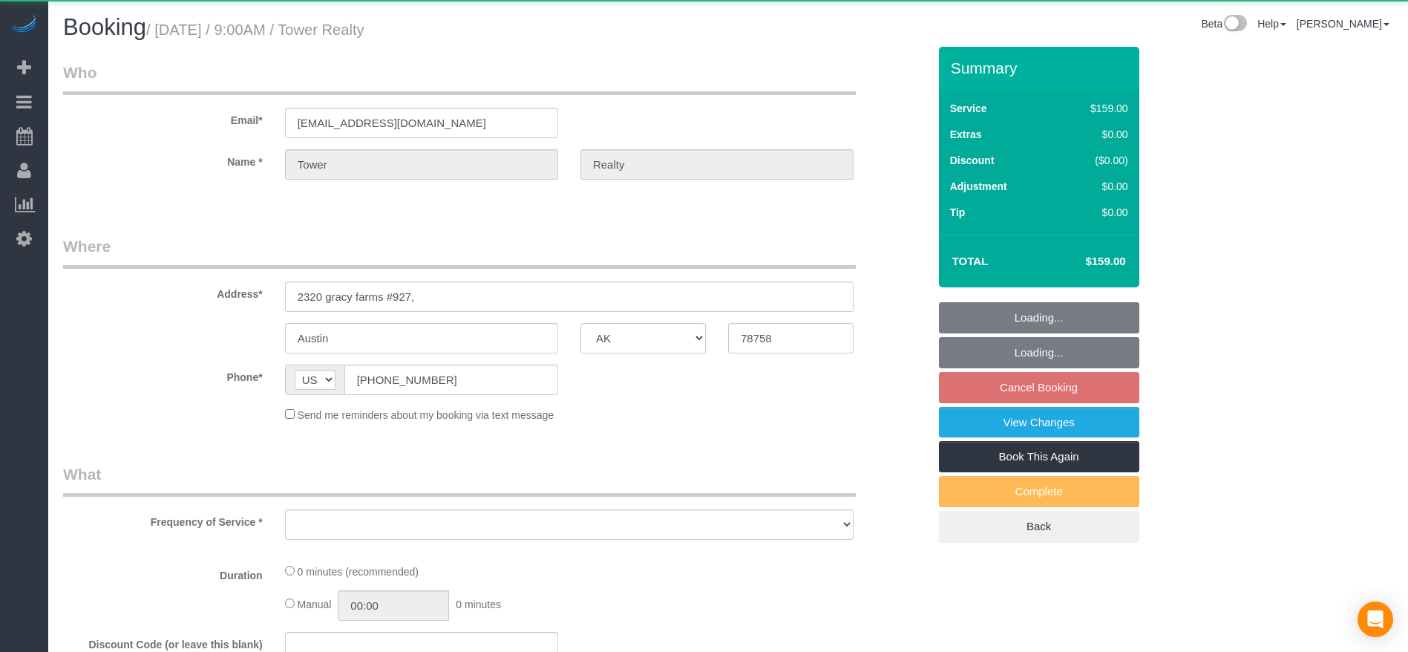
select select "object:3925"
select select "3"
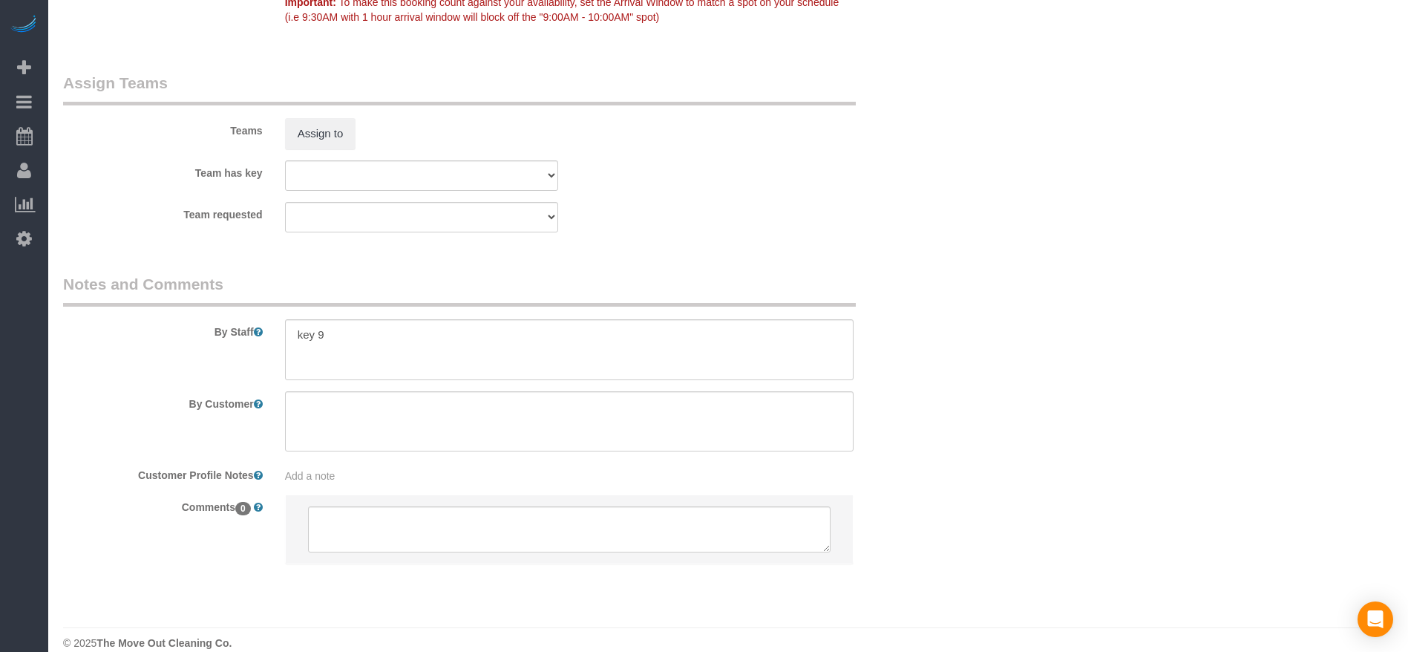
scroll to position [1503, 0]
